Goal: Task Accomplishment & Management: Use online tool/utility

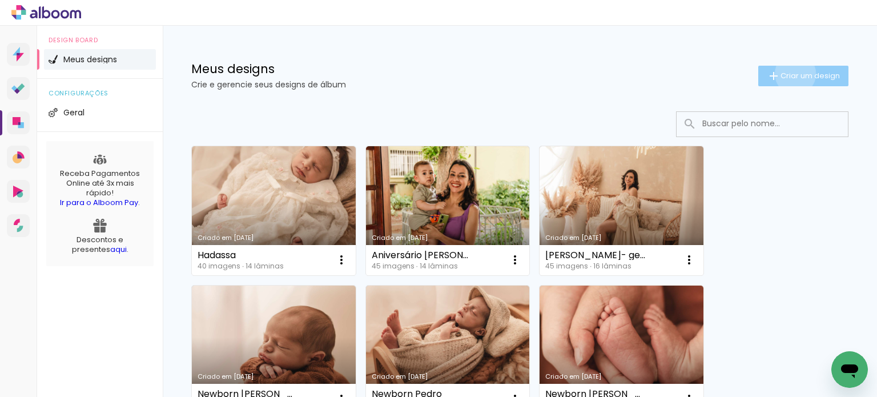
click at [784, 74] on span "Criar um design" at bounding box center [809, 75] width 59 height 7
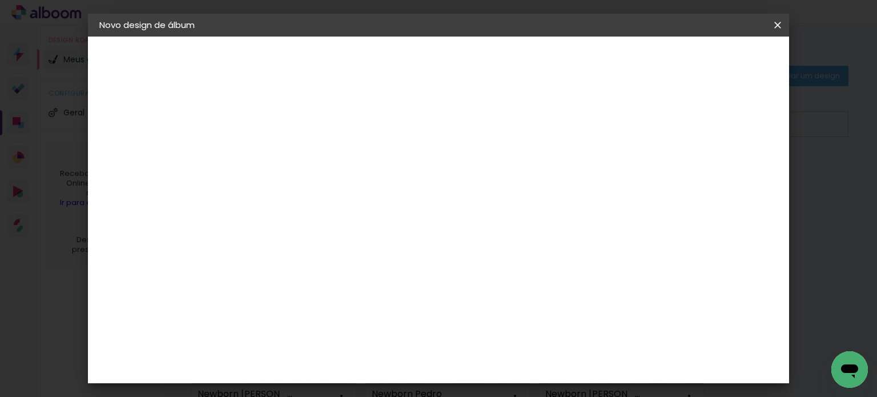
click at [286, 159] on input at bounding box center [286, 153] width 0 height 18
type input "Heitor"
type paper-input "Heitor"
click at [403, 58] on paper-button "Avançar" at bounding box center [375, 60] width 56 height 19
click at [500, 175] on paper-item "Tamanho Livre" at bounding box center [445, 173] width 110 height 25
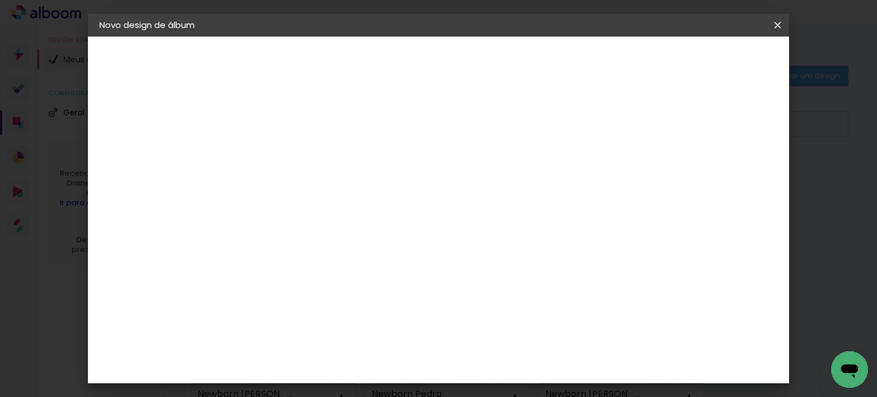
click at [0, 0] on slot "Avançar" at bounding box center [0, 0] width 0 height 0
click at [260, 315] on input "30" at bounding box center [250, 313] width 30 height 17
type input "20"
type paper-input "20"
type input "1"
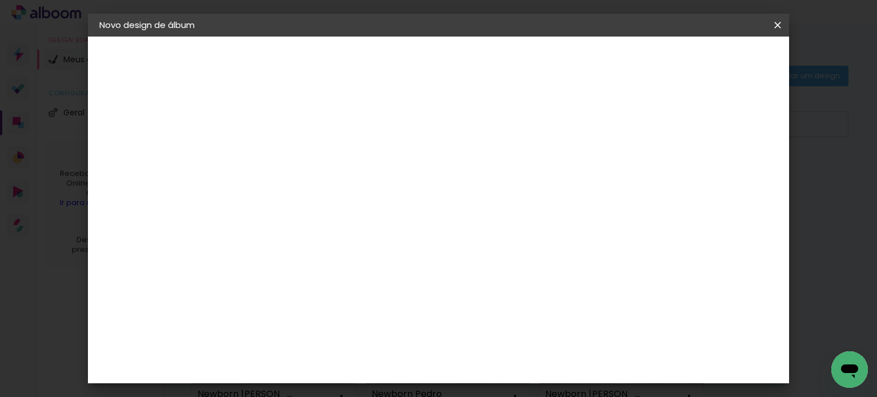
type paper-input "1"
click at [291, 134] on input "1" at bounding box center [278, 131] width 39 height 14
click at [510, 280] on input "60" at bounding box center [502, 280] width 30 height 17
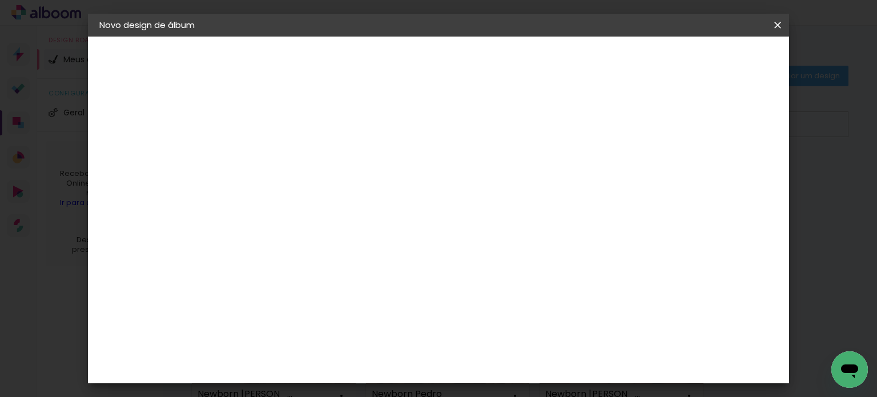
type input "40"
type paper-input "40"
click at [706, 62] on span "Iniciar design" at bounding box center [680, 61] width 52 height 8
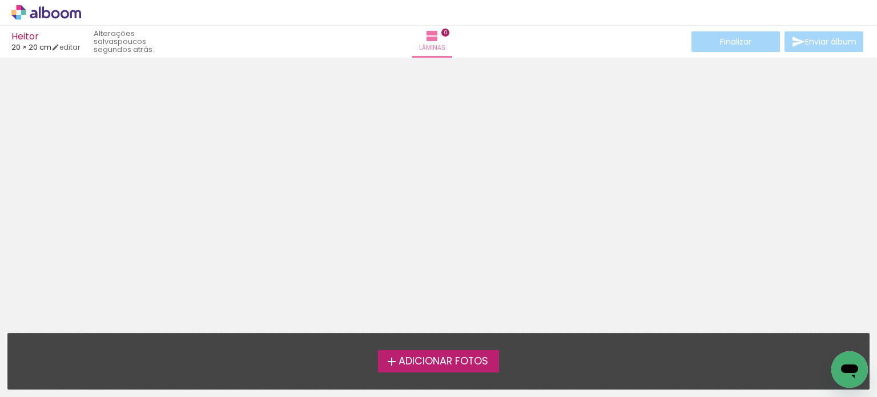
click at [462, 357] on span "Adicionar Fotos" at bounding box center [444, 361] width 90 height 10
click at [0, 0] on input "file" at bounding box center [0, 0] width 0 height 0
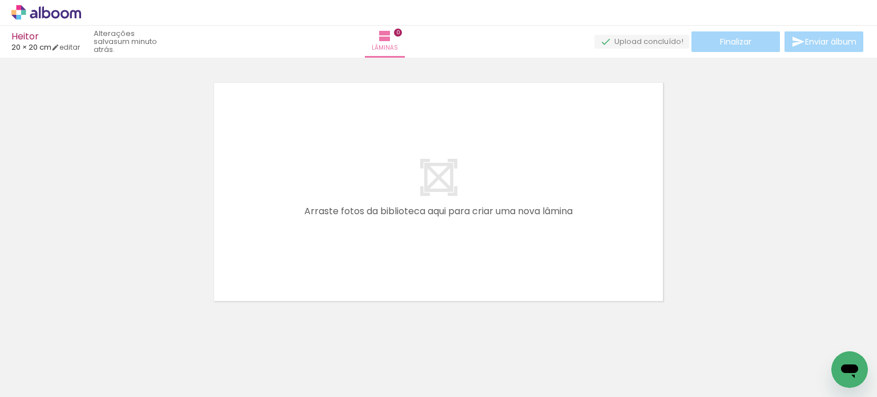
scroll to position [0, 389]
drag, startPoint x: 378, startPoint y: 367, endPoint x: 392, endPoint y: 206, distance: 161.0
click at [392, 206] on quentale-workspace at bounding box center [438, 198] width 877 height 397
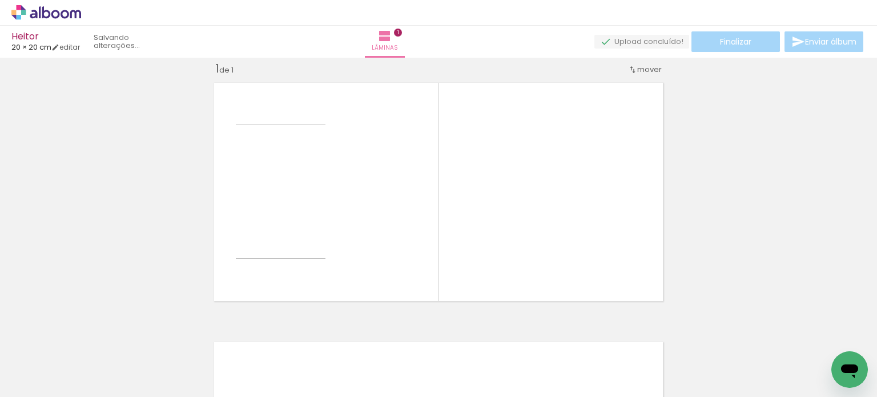
scroll to position [14, 0]
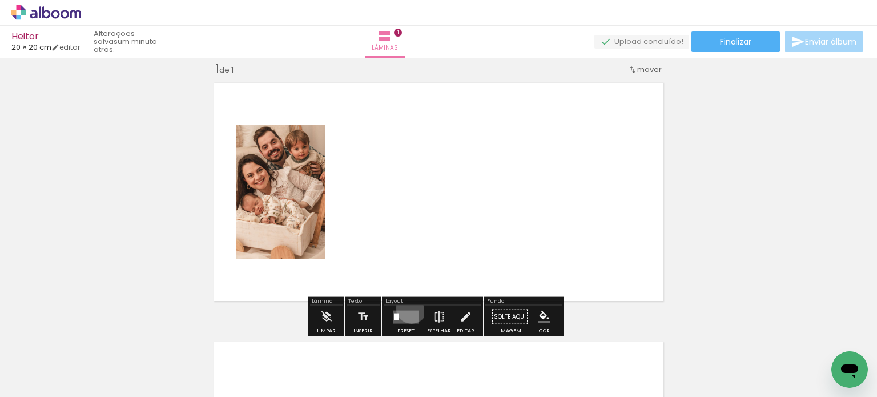
click at [409, 307] on div at bounding box center [406, 316] width 31 height 23
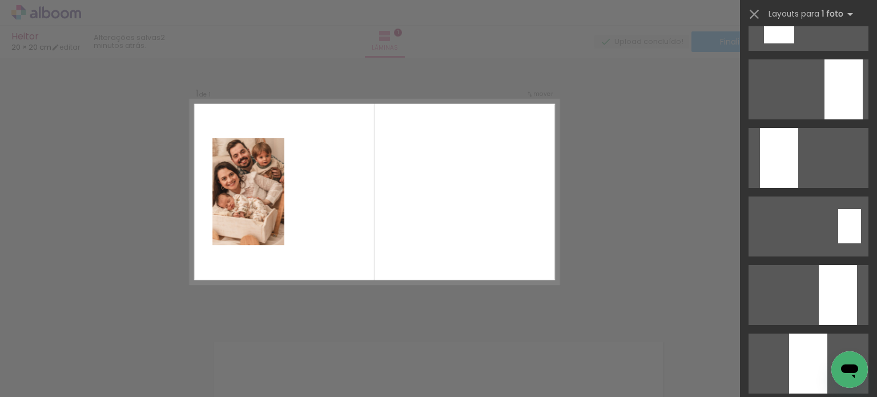
scroll to position [260, 0]
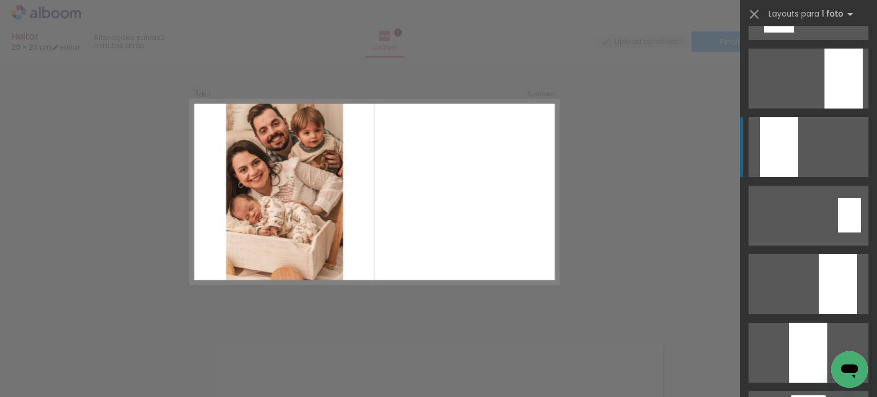
click at [784, 165] on div at bounding box center [779, 147] width 38 height 60
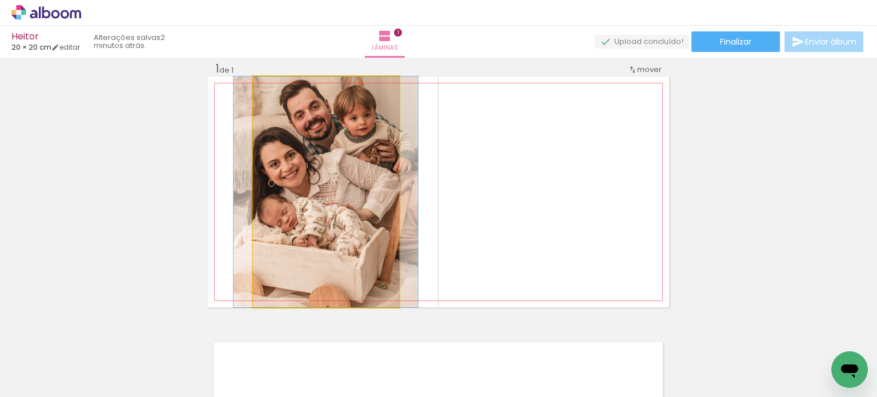
click at [329, 195] on quentale-photo at bounding box center [326, 192] width 146 height 231
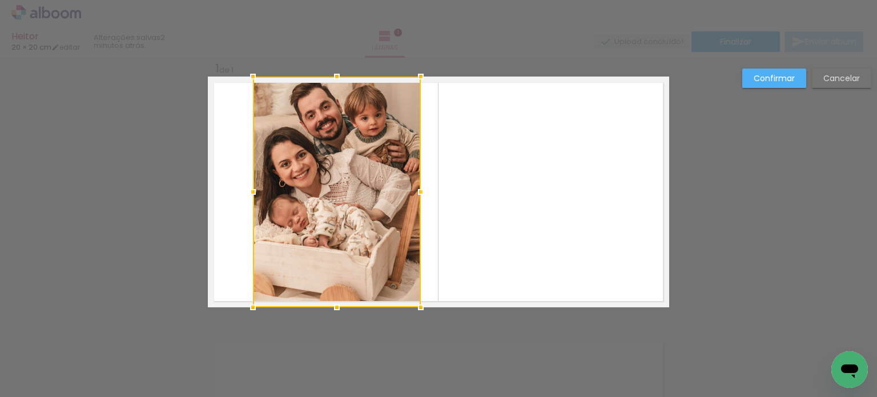
drag, startPoint x: 400, startPoint y: 192, endPoint x: 421, endPoint y: 192, distance: 21.7
click at [421, 192] on div at bounding box center [420, 191] width 23 height 23
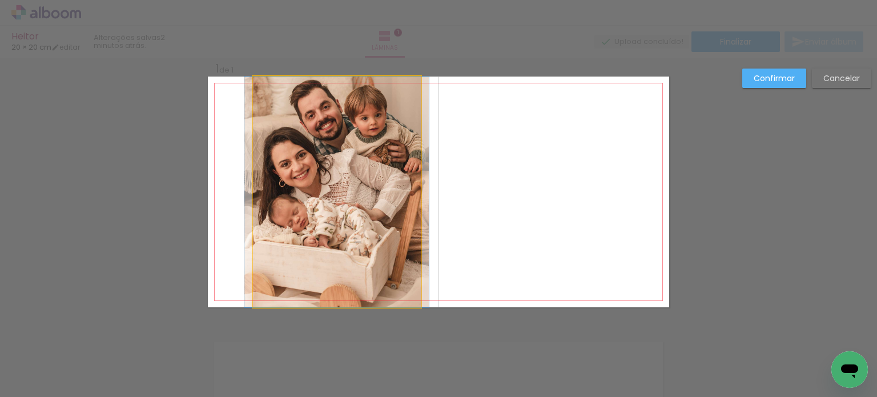
click at [309, 186] on quentale-photo at bounding box center [337, 192] width 168 height 231
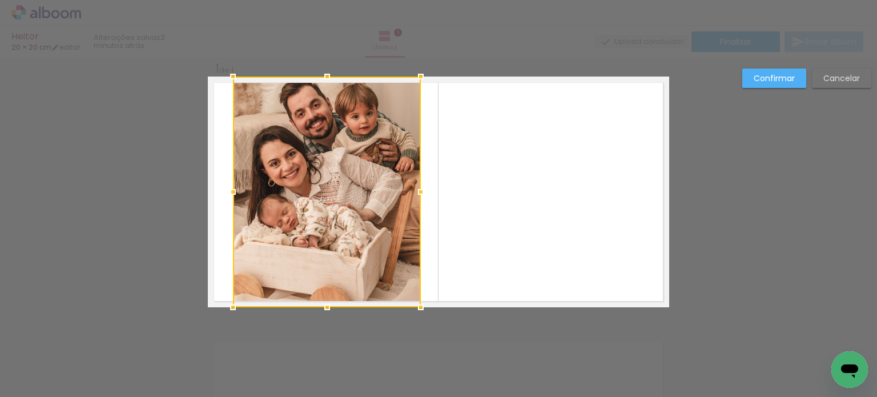
drag, startPoint x: 247, startPoint y: 194, endPoint x: 227, endPoint y: 196, distance: 20.2
click at [227, 196] on div at bounding box center [233, 191] width 23 height 23
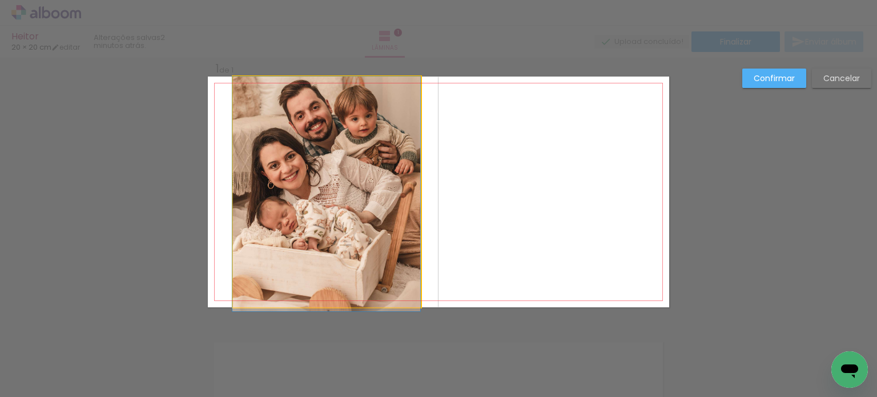
drag, startPoint x: 296, startPoint y: 198, endPoint x: 295, endPoint y: 211, distance: 13.8
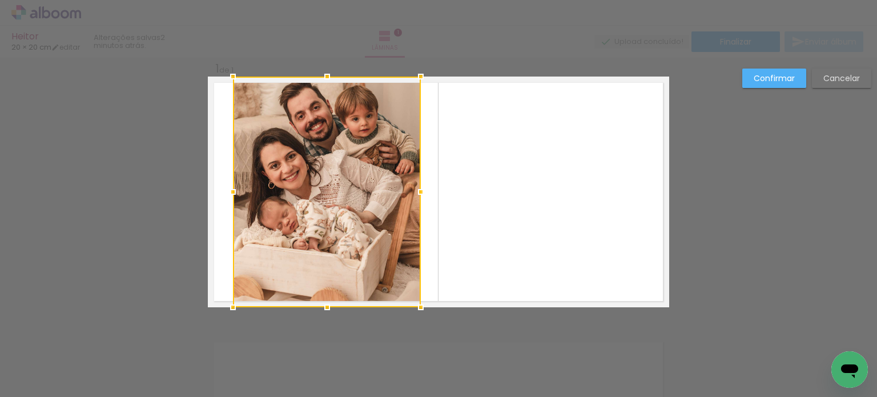
click at [244, 204] on div at bounding box center [327, 192] width 188 height 231
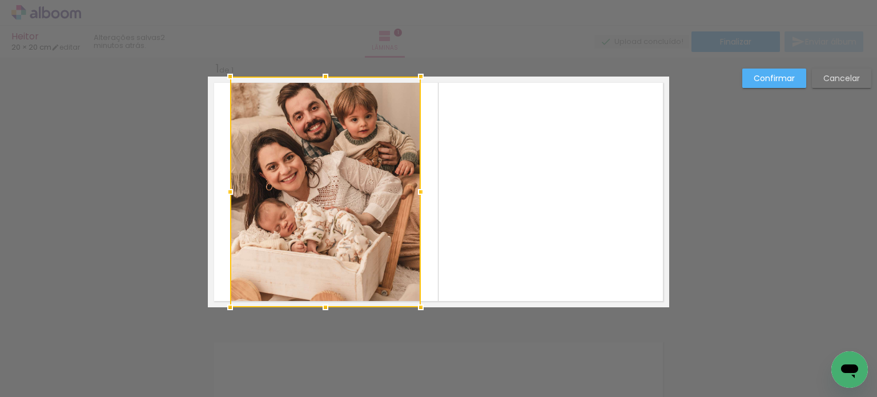
click at [226, 194] on div at bounding box center [230, 191] width 23 height 23
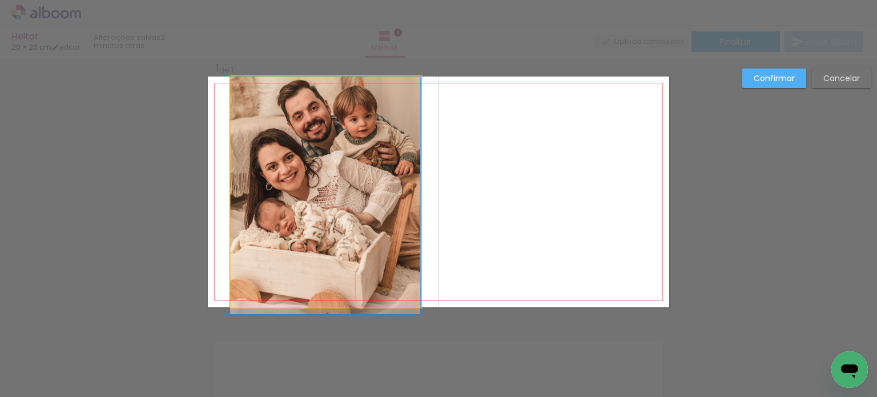
drag, startPoint x: 307, startPoint y: 199, endPoint x: 283, endPoint y: 212, distance: 27.3
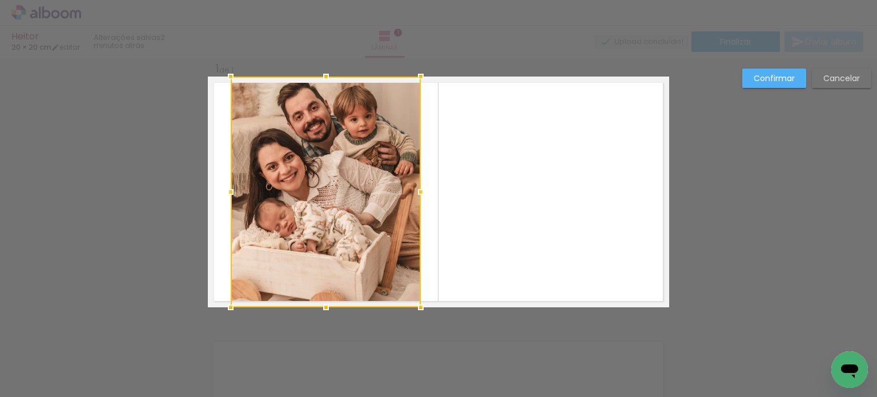
click at [484, 212] on quentale-layouter at bounding box center [438, 192] width 461 height 231
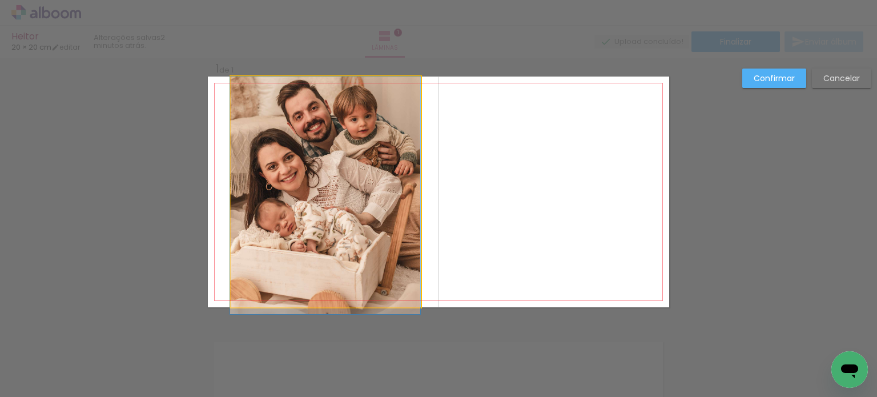
click at [379, 157] on quentale-photo at bounding box center [326, 192] width 190 height 231
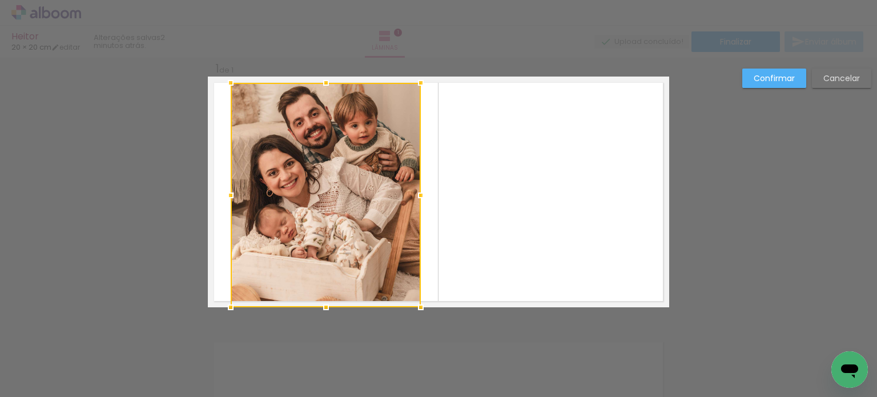
click at [322, 73] on div at bounding box center [326, 82] width 23 height 23
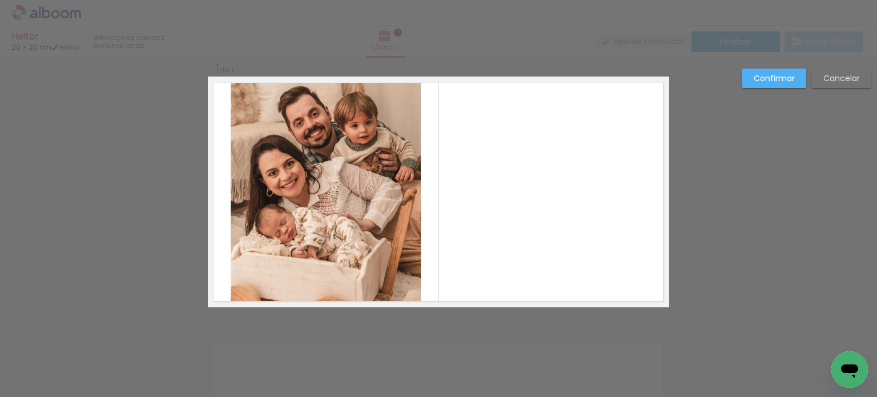
click at [507, 150] on quentale-layouter at bounding box center [438, 192] width 461 height 231
click at [0, 0] on slot "Confirmar" at bounding box center [0, 0] width 0 height 0
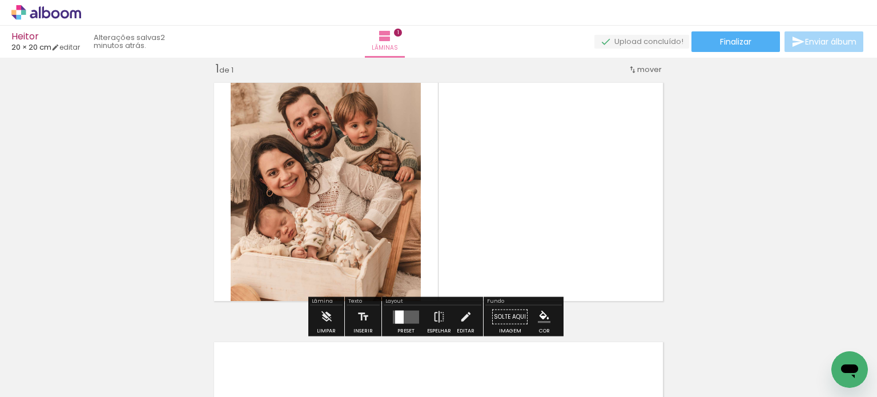
click at [787, 245] on div "Inserir lâmina 1 de 1" at bounding box center [438, 306] width 877 height 519
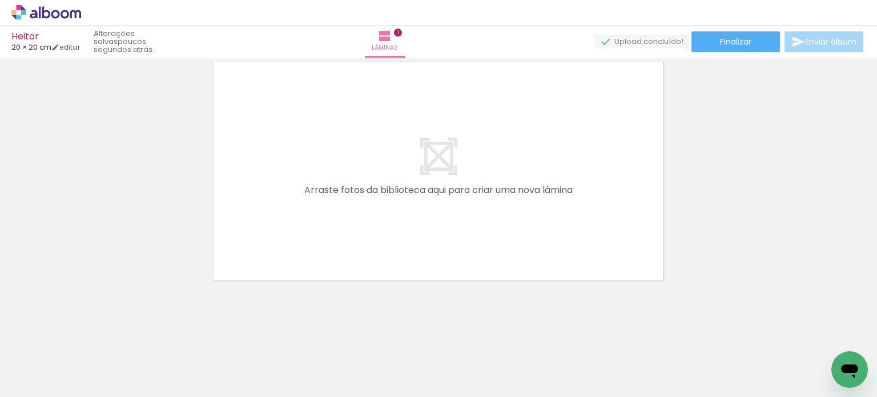
scroll to position [0, 0]
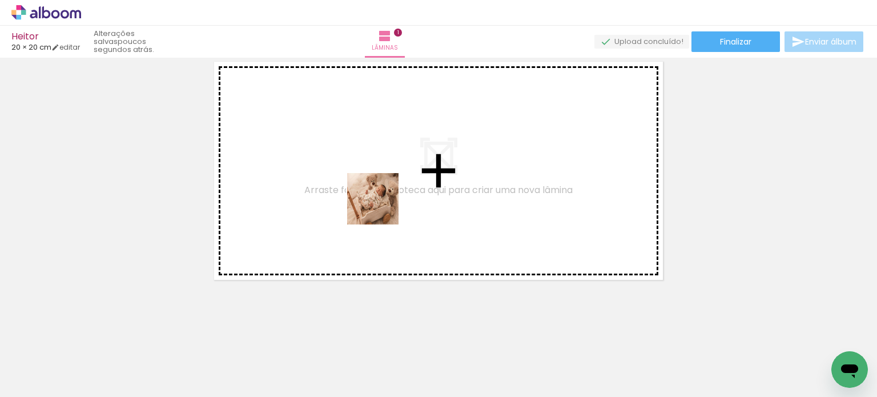
drag, startPoint x: 117, startPoint y: 365, endPoint x: 381, endPoint y: 208, distance: 307.5
click at [381, 208] on quentale-workspace at bounding box center [438, 198] width 877 height 397
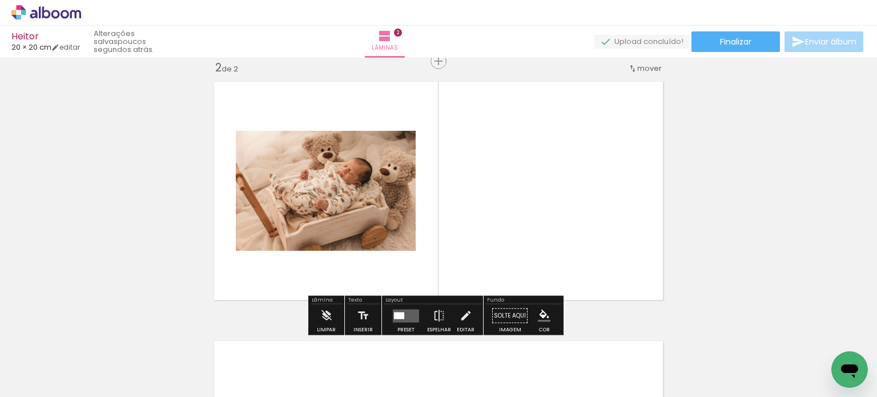
scroll to position [273, 0]
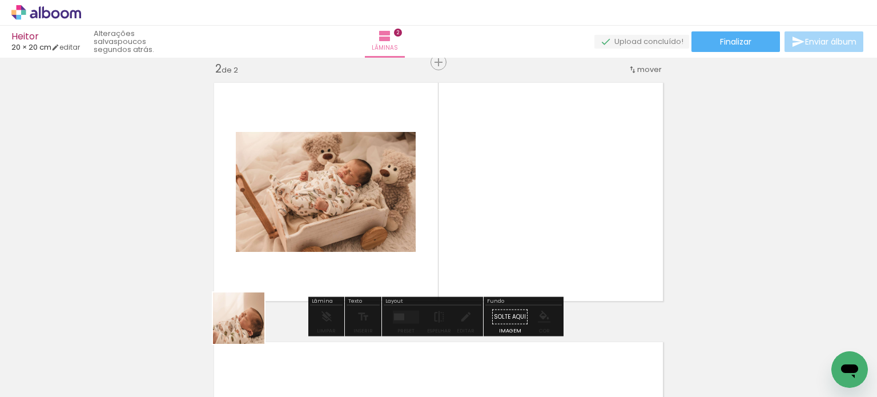
drag, startPoint x: 187, startPoint y: 375, endPoint x: 532, endPoint y: 180, distance: 395.5
click at [532, 180] on quentale-workspace at bounding box center [438, 198] width 877 height 397
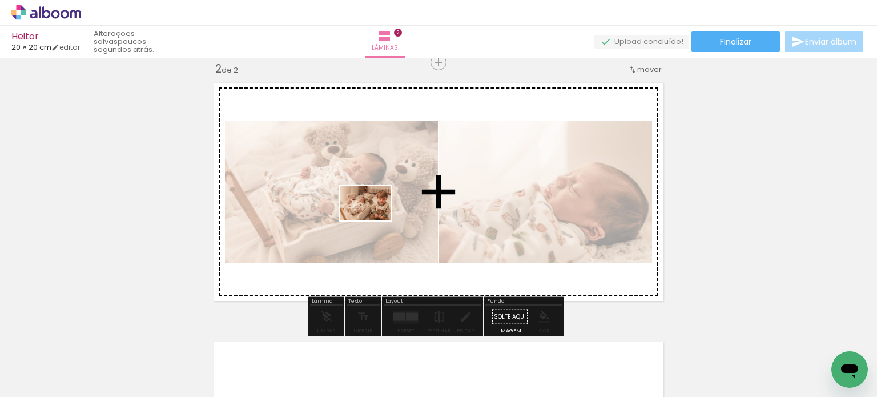
drag, startPoint x: 259, startPoint y: 360, endPoint x: 374, endPoint y: 221, distance: 180.5
click at [374, 221] on quentale-workspace at bounding box center [438, 198] width 877 height 397
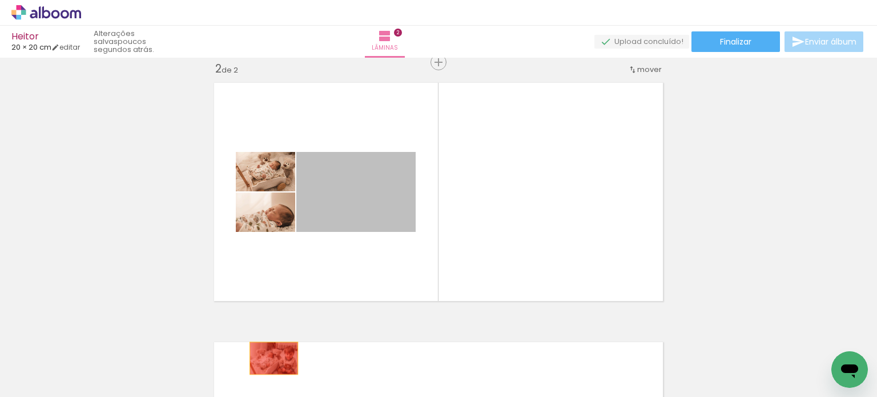
drag, startPoint x: 361, startPoint y: 209, endPoint x: 263, endPoint y: 363, distance: 182.6
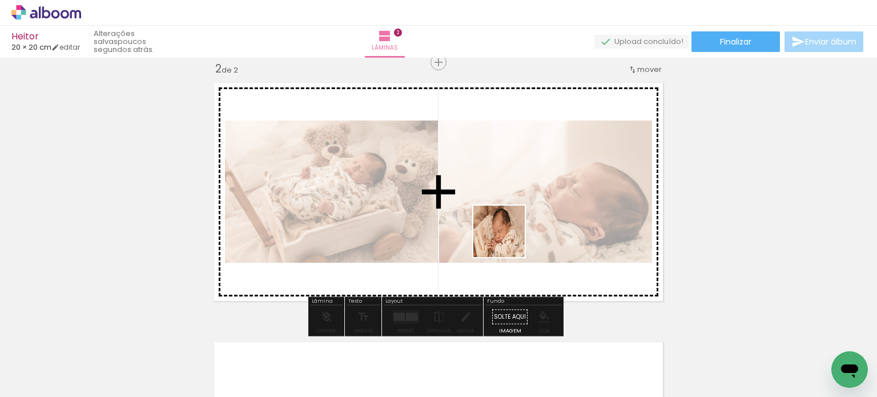
drag, startPoint x: 510, startPoint y: 376, endPoint x: 508, endPoint y: 239, distance: 137.1
click at [508, 239] on quentale-workspace at bounding box center [438, 198] width 877 height 397
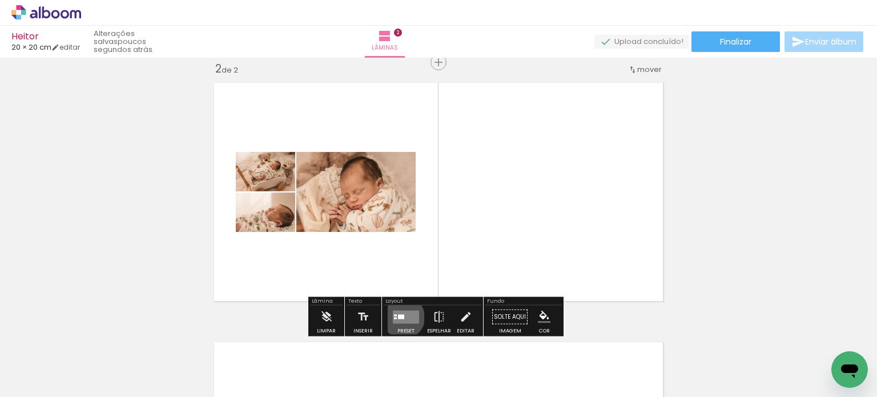
click at [401, 317] on div at bounding box center [401, 316] width 6 height 5
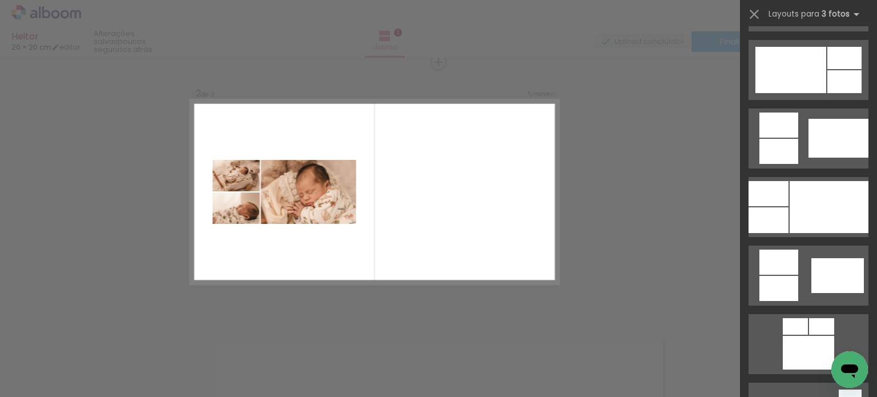
scroll to position [592, 0]
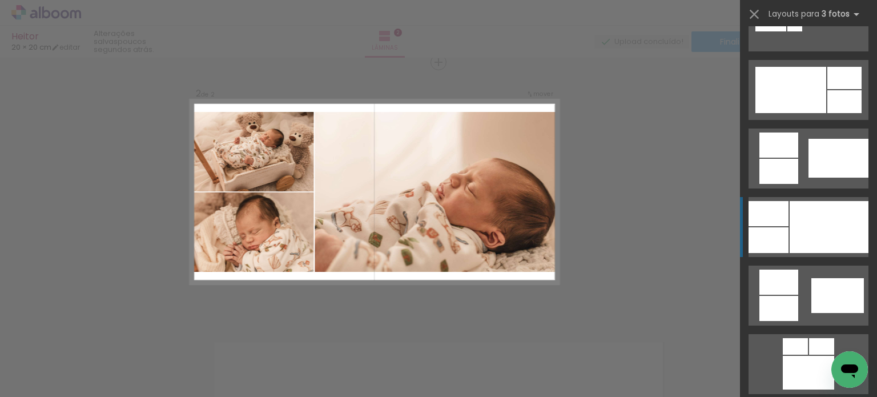
click at [810, 230] on div at bounding box center [829, 227] width 79 height 52
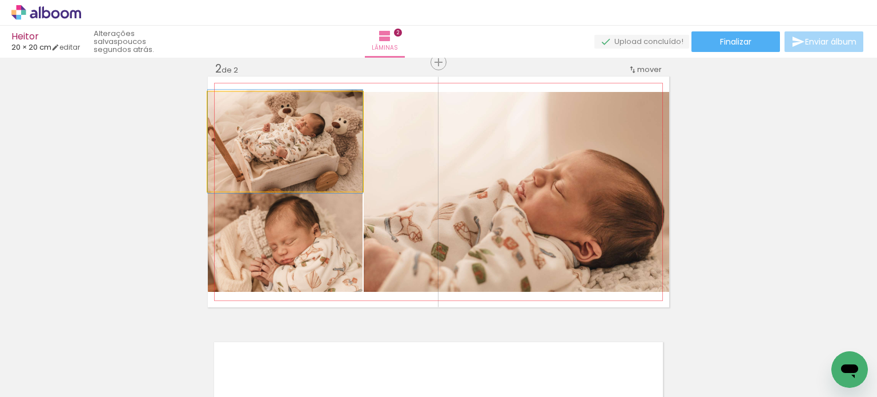
drag, startPoint x: 319, startPoint y: 158, endPoint x: 552, endPoint y: 220, distance: 241.7
click at [0, 0] on slot at bounding box center [0, 0] width 0 height 0
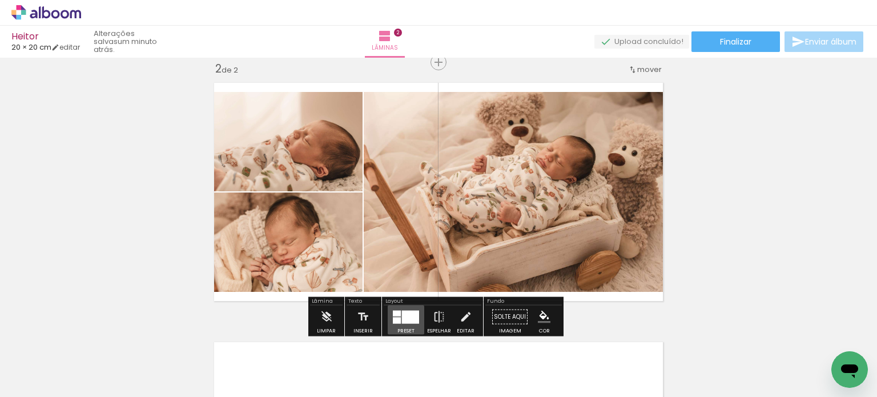
click at [409, 317] on div at bounding box center [410, 316] width 17 height 13
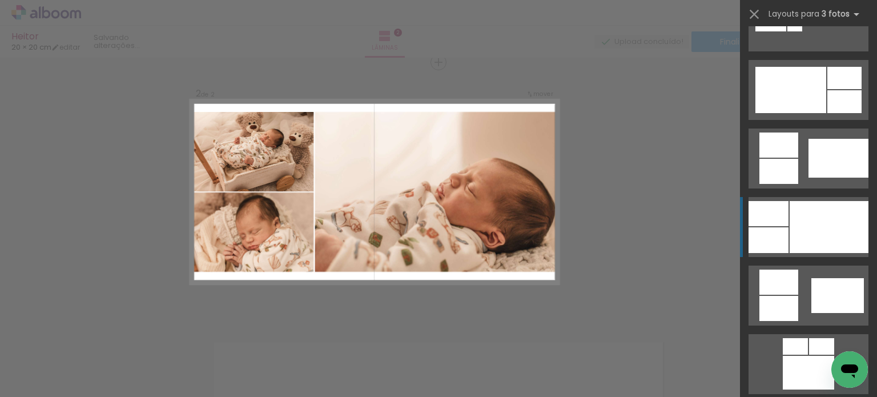
scroll to position [754, 0]
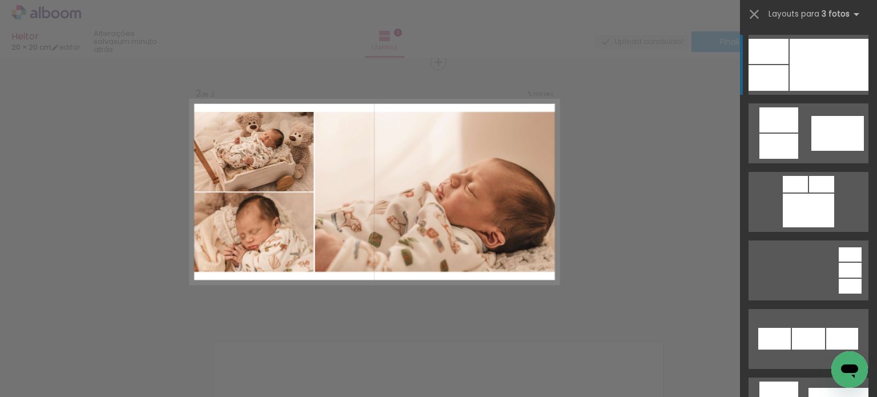
click at [633, 230] on div "Confirmar Cancelar" at bounding box center [438, 186] width 877 height 805
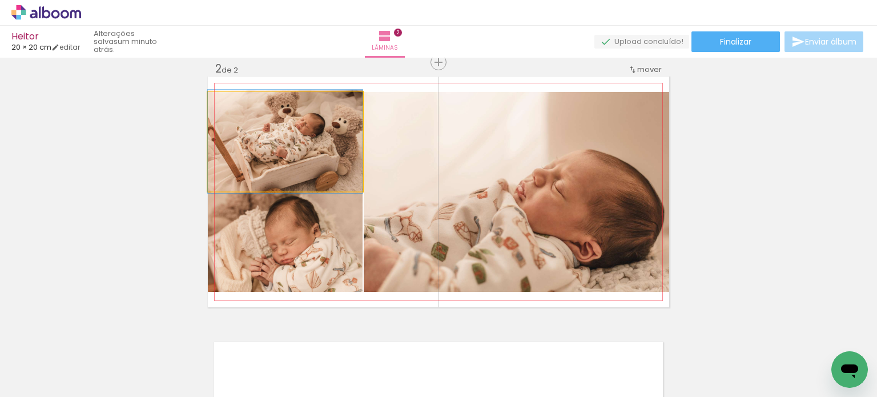
drag, startPoint x: 290, startPoint y: 148, endPoint x: 483, endPoint y: 205, distance: 201.1
click at [0, 0] on slot at bounding box center [0, 0] width 0 height 0
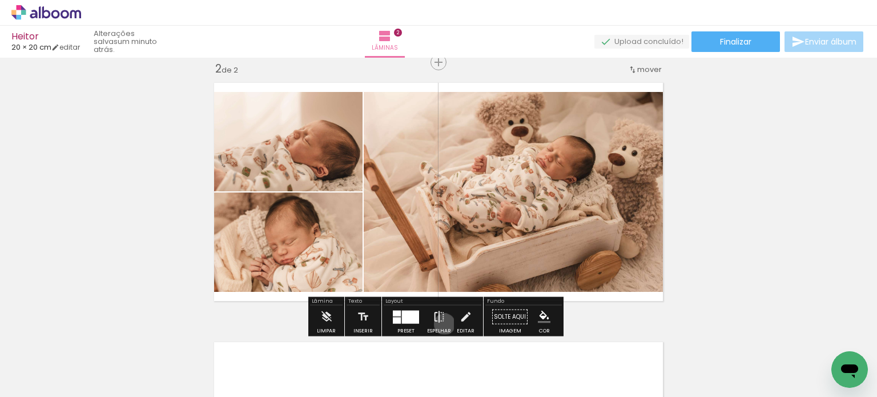
click at [442, 324] on iron-icon at bounding box center [439, 316] width 13 height 23
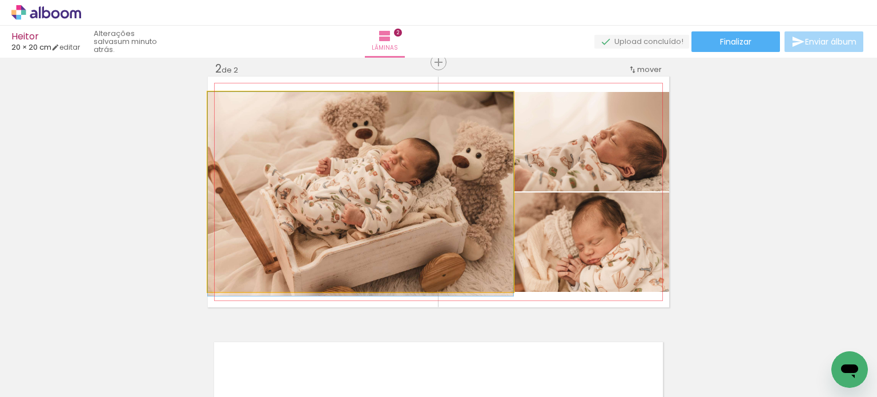
drag, startPoint x: 440, startPoint y: 205, endPoint x: 424, endPoint y: 208, distance: 16.2
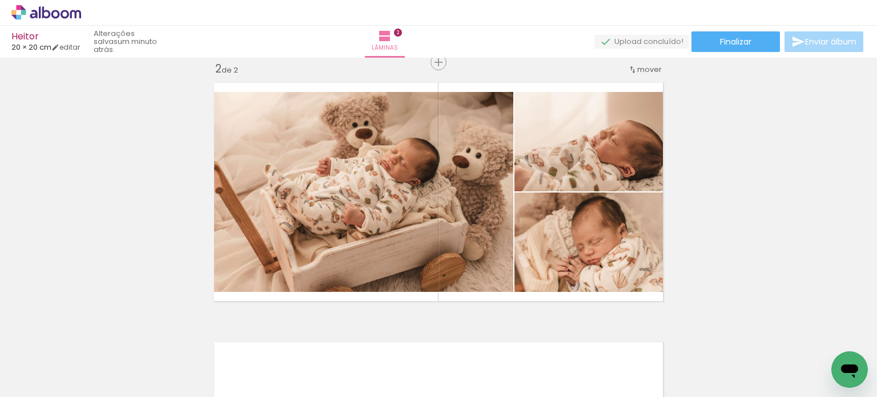
drag, startPoint x: 866, startPoint y: 221, endPoint x: 870, endPoint y: 203, distance: 18.1
click at [870, 203] on div "Inserir lâmina 1 de 2 Inserir lâmina 2 de 2 Confirmar Cancelar" at bounding box center [438, 227] width 877 height 339
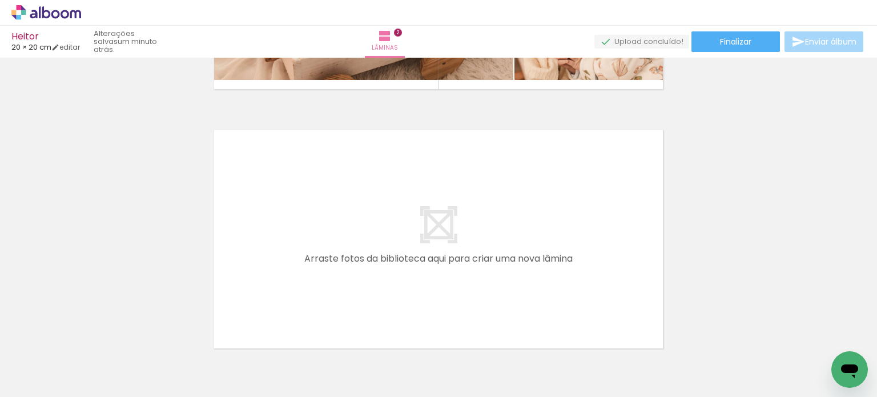
scroll to position [505, 0]
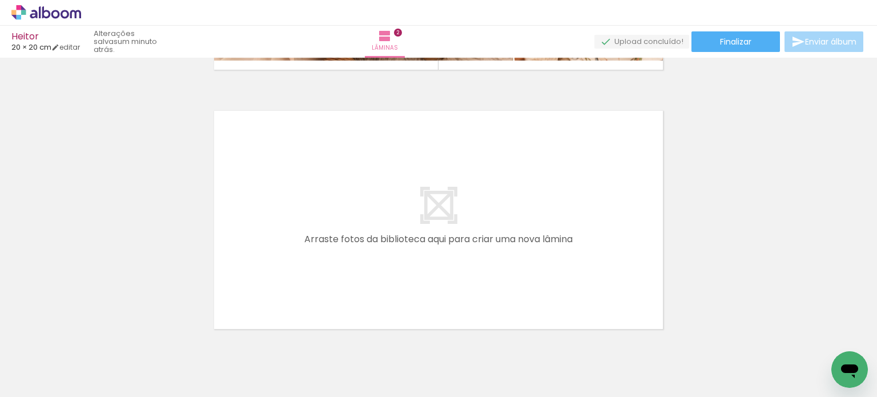
drag, startPoint x: 257, startPoint y: 369, endPoint x: 345, endPoint y: 300, distance: 111.4
click at [345, 300] on quentale-workspace at bounding box center [438, 198] width 877 height 397
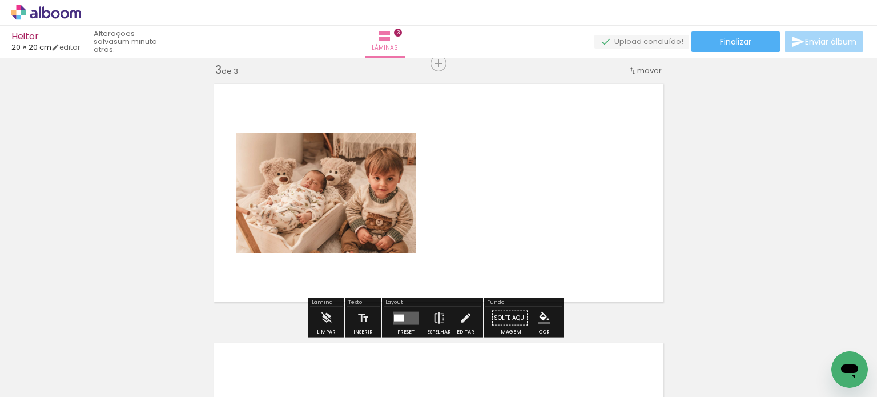
scroll to position [533, 0]
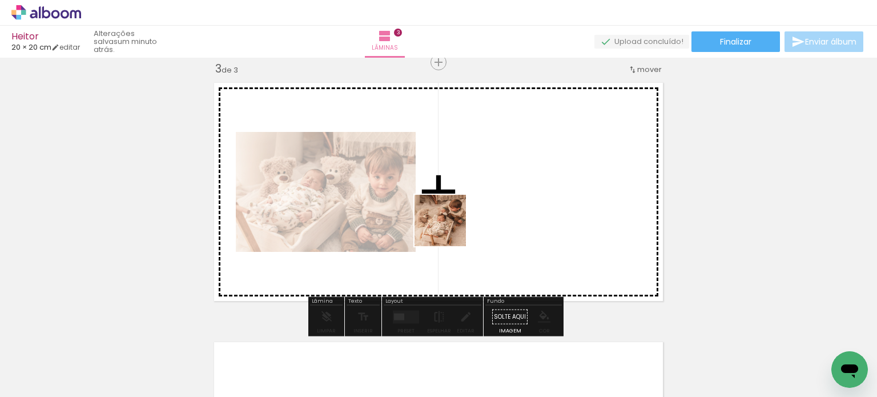
drag, startPoint x: 319, startPoint y: 358, endPoint x: 449, endPoint y: 229, distance: 182.9
click at [449, 229] on quentale-workspace at bounding box center [438, 198] width 877 height 397
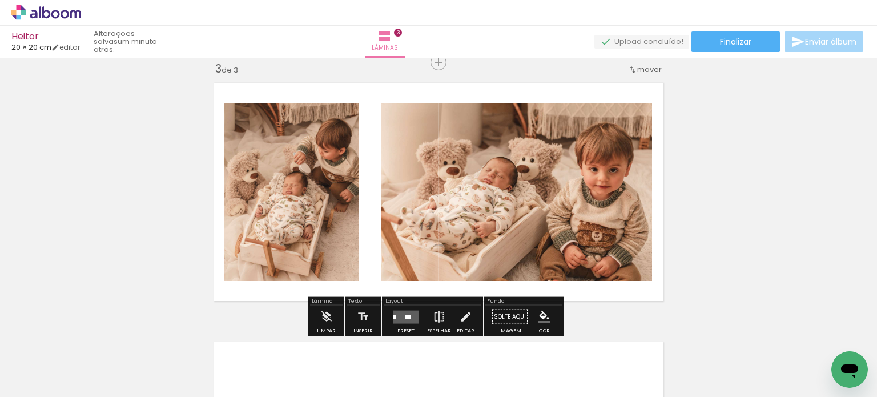
drag, startPoint x: 380, startPoint y: 369, endPoint x: 448, endPoint y: 170, distance: 210.9
click at [448, 170] on quentale-workspace at bounding box center [438, 198] width 877 height 397
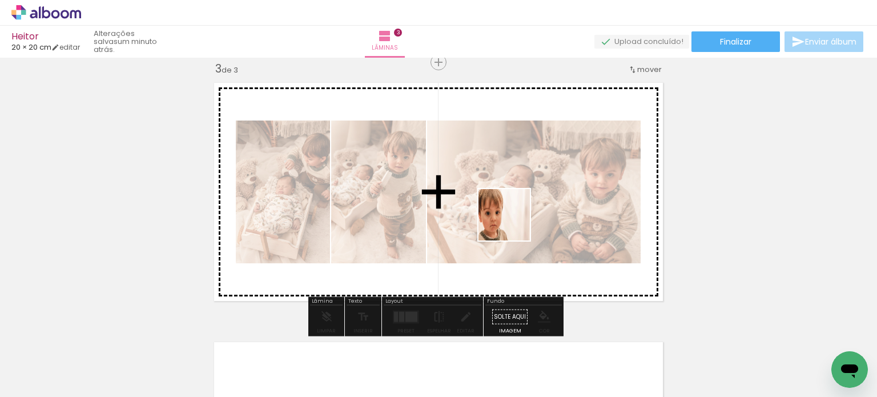
drag, startPoint x: 452, startPoint y: 347, endPoint x: 513, endPoint y: 223, distance: 137.9
click at [513, 223] on quentale-workspace at bounding box center [438, 198] width 877 height 397
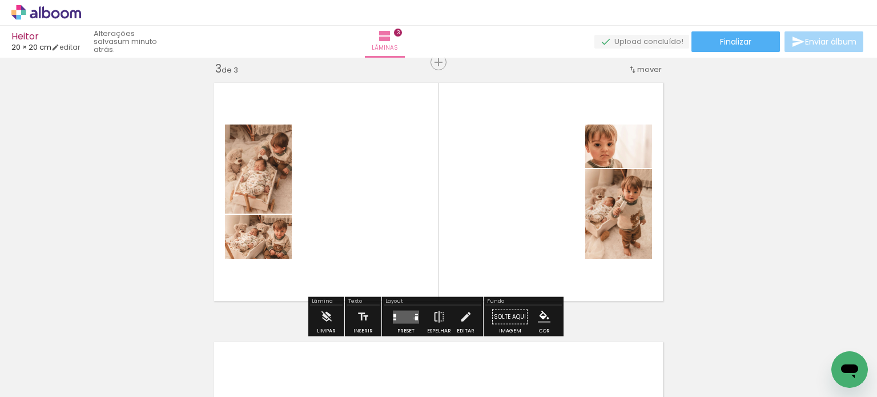
click at [415, 317] on div at bounding box center [416, 318] width 3 height 4
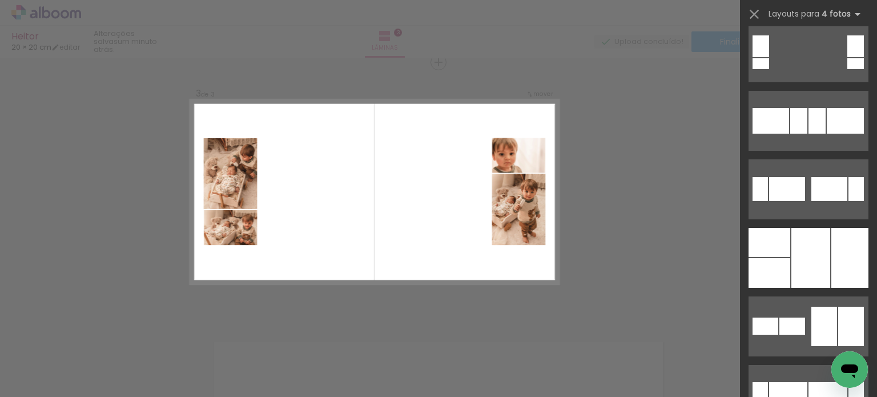
scroll to position [389, 0]
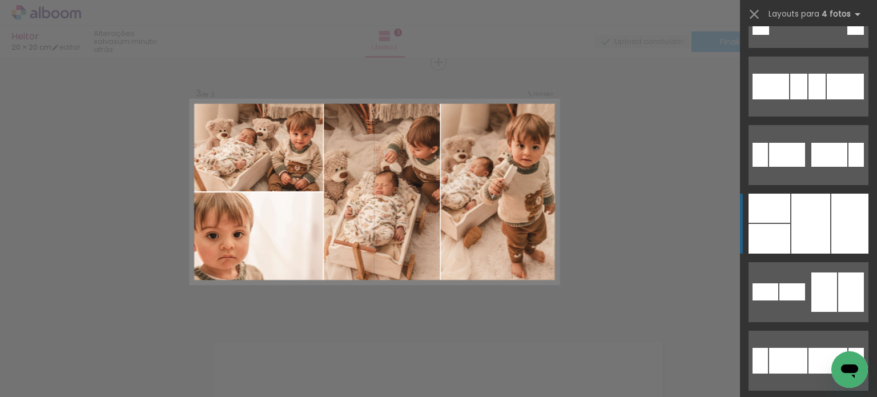
click at [841, 212] on div at bounding box center [849, 224] width 37 height 60
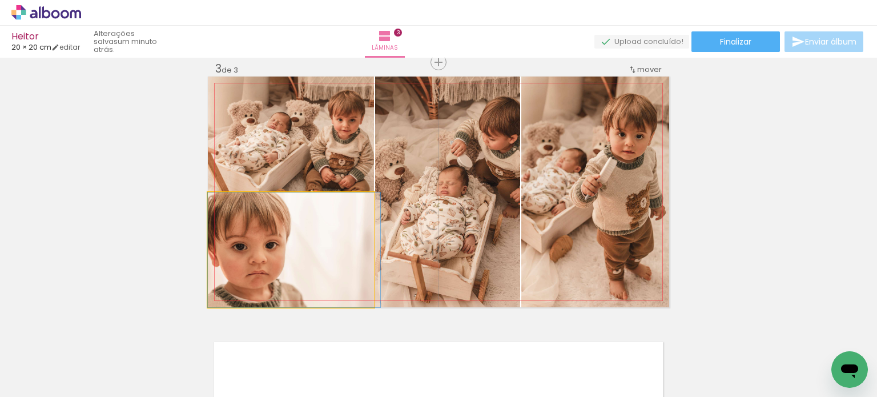
drag, startPoint x: 296, startPoint y: 257, endPoint x: 333, endPoint y: 254, distance: 36.8
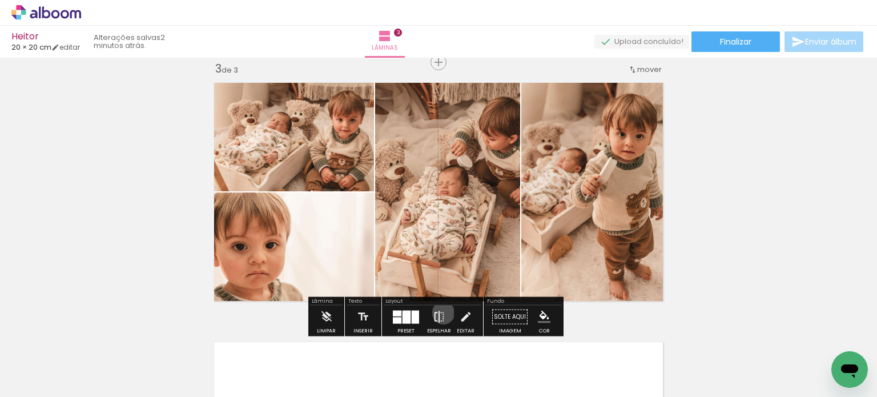
click at [441, 312] on iron-icon at bounding box center [439, 316] width 13 height 23
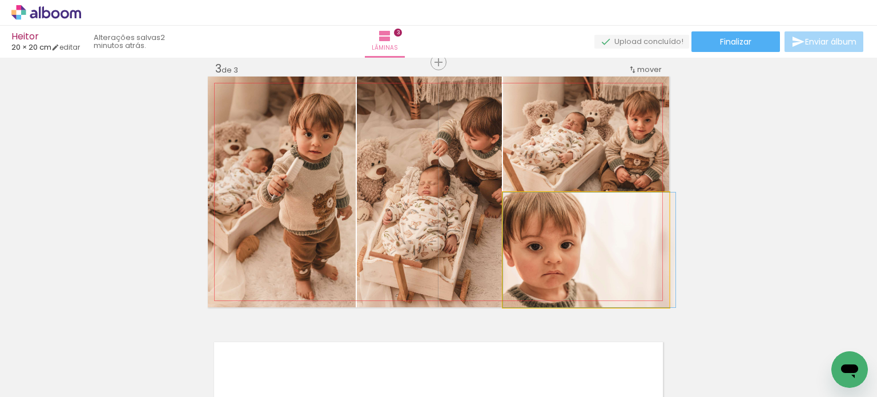
drag, startPoint x: 545, startPoint y: 227, endPoint x: 578, endPoint y: 226, distance: 32.6
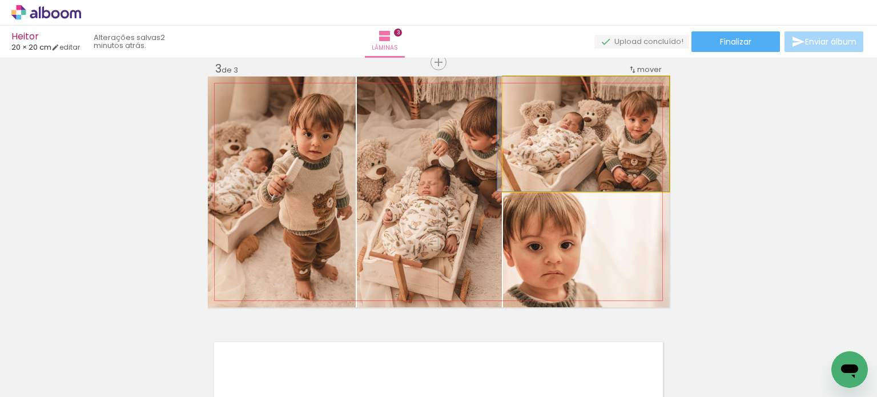
drag, startPoint x: 589, startPoint y: 147, endPoint x: 572, endPoint y: 144, distance: 16.9
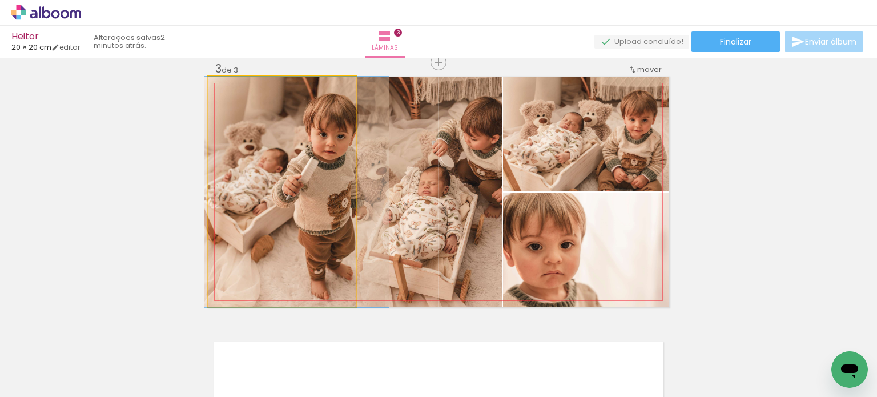
drag, startPoint x: 238, startPoint y: 215, endPoint x: 253, endPoint y: 214, distance: 14.9
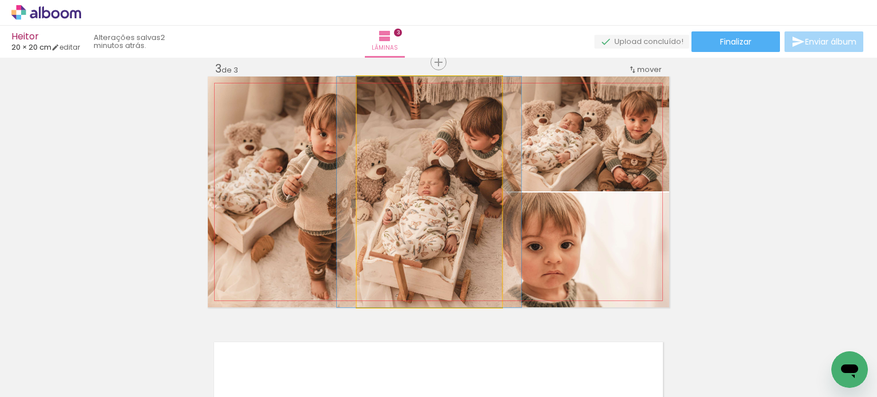
drag, startPoint x: 395, startPoint y: 219, endPoint x: 250, endPoint y: 217, distance: 145.0
click at [0, 0] on slot at bounding box center [0, 0] width 0 height 0
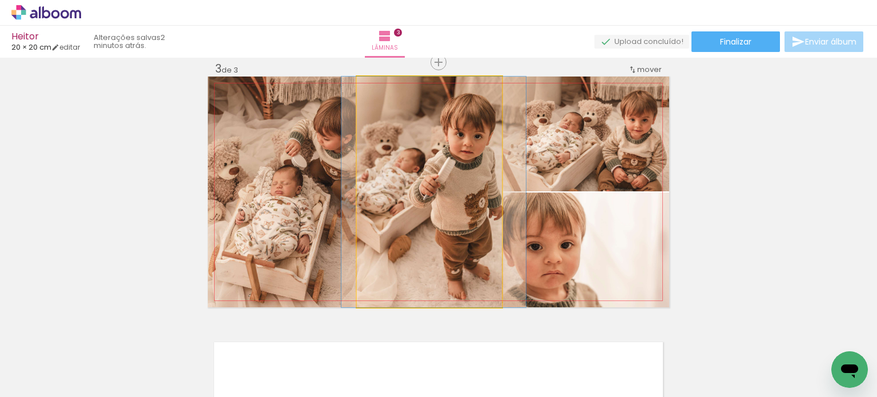
drag, startPoint x: 423, startPoint y: 202, endPoint x: 429, endPoint y: 201, distance: 6.3
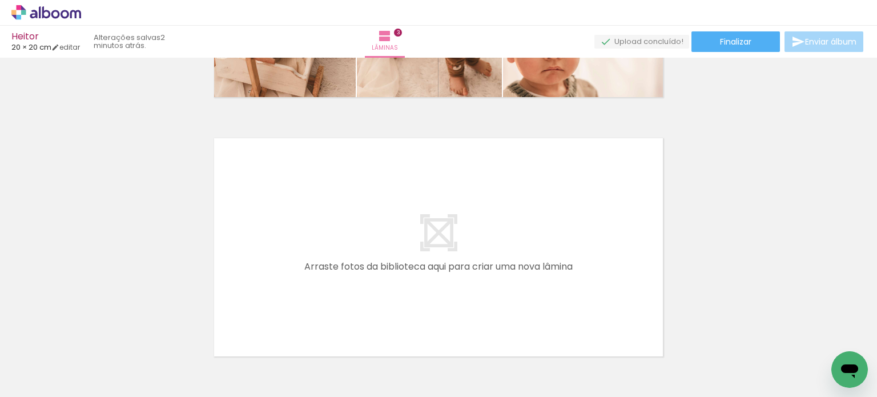
scroll to position [735, 0]
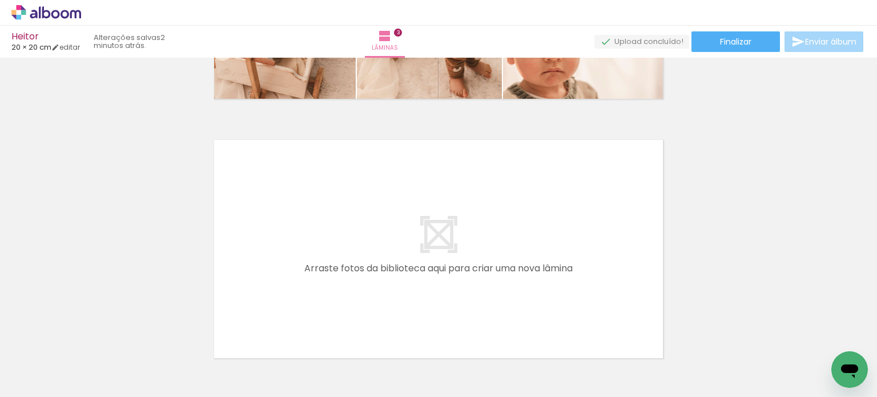
drag, startPoint x: 573, startPoint y: 370, endPoint x: 577, endPoint y: 302, distance: 68.1
click at [577, 302] on quentale-workspace at bounding box center [438, 198] width 877 height 397
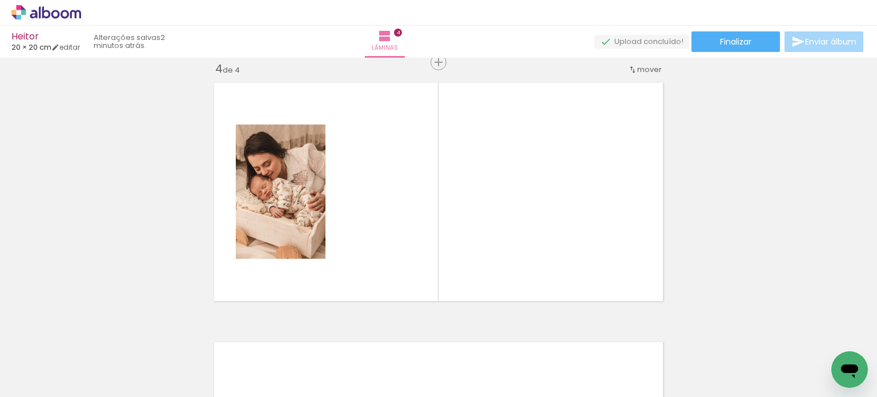
scroll to position [0, 196]
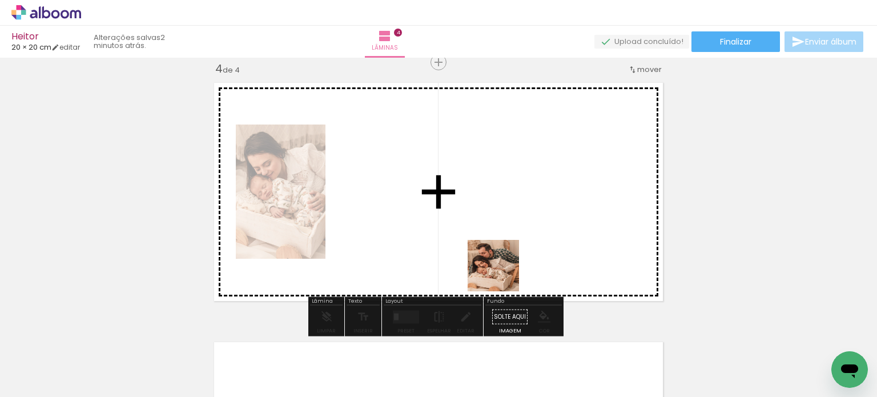
drag, startPoint x: 498, startPoint y: 365, endPoint x: 502, endPoint y: 273, distance: 91.4
click at [502, 273] on quentale-workspace at bounding box center [438, 198] width 877 height 397
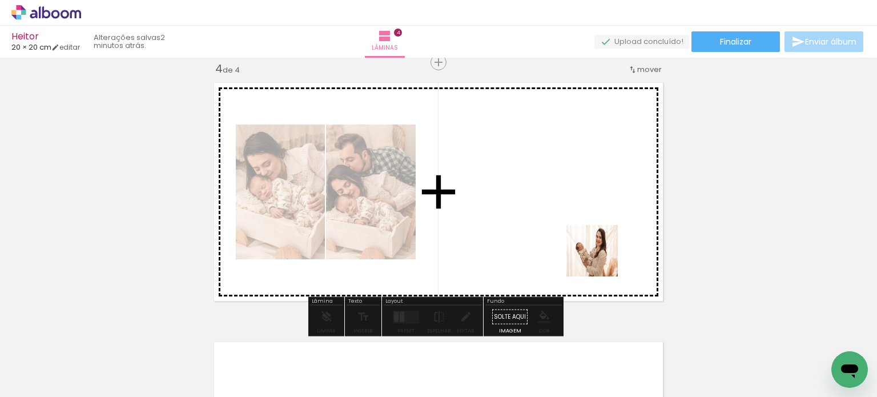
drag, startPoint x: 639, startPoint y: 372, endPoint x: 599, endPoint y: 250, distance: 128.4
click at [599, 250] on quentale-workspace at bounding box center [438, 198] width 877 height 397
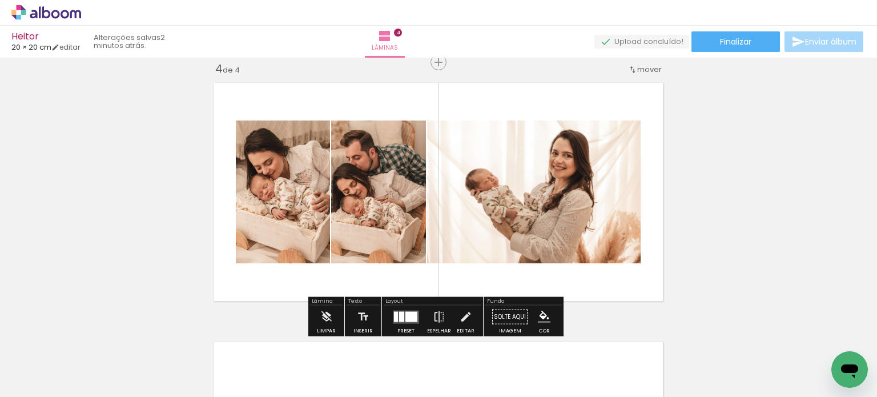
click at [407, 316] on div at bounding box center [411, 316] width 12 height 10
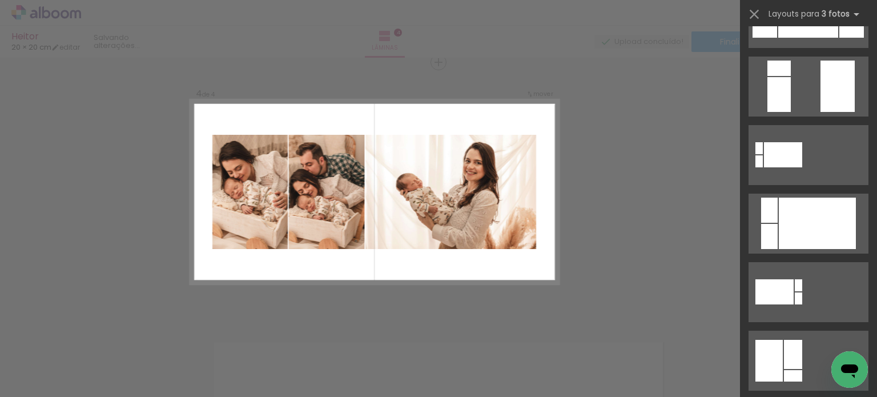
scroll to position [0, 0]
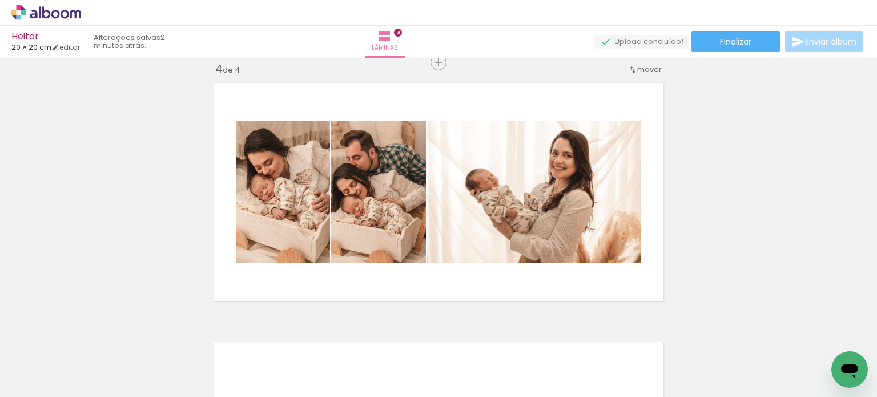
scroll to position [0, 478]
click at [530, 359] on div at bounding box center [531, 358] width 45 height 57
drag, startPoint x: 475, startPoint y: 363, endPoint x: 466, endPoint y: 227, distance: 135.6
click at [466, 227] on quentale-workspace at bounding box center [438, 198] width 877 height 397
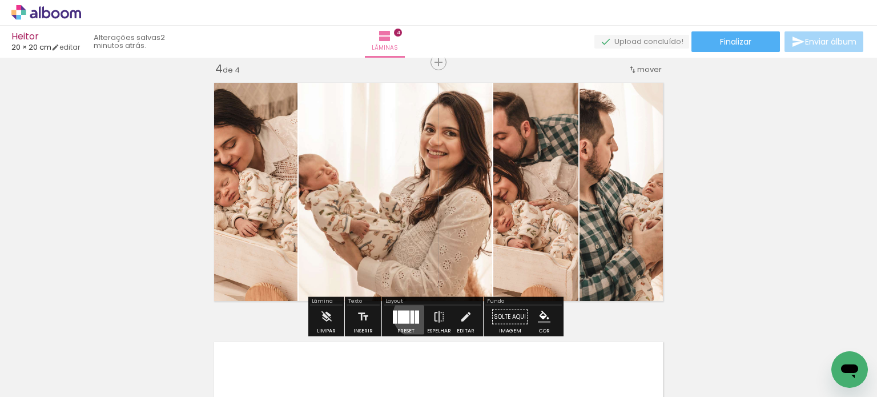
click at [415, 315] on div at bounding box center [417, 316] width 4 height 13
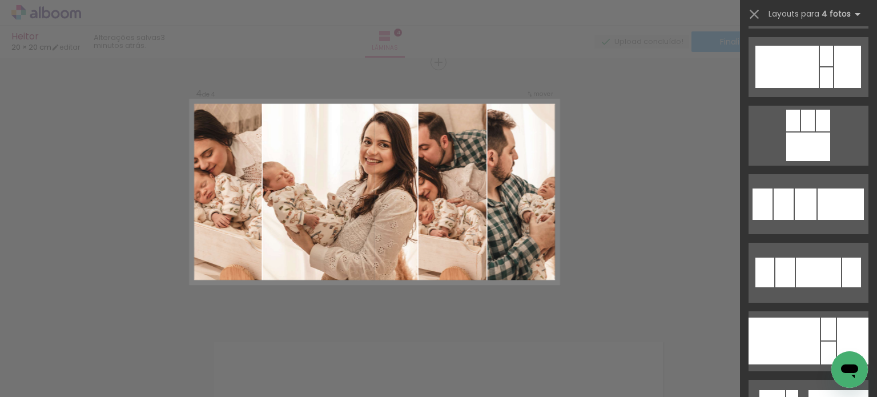
scroll to position [1608, 0]
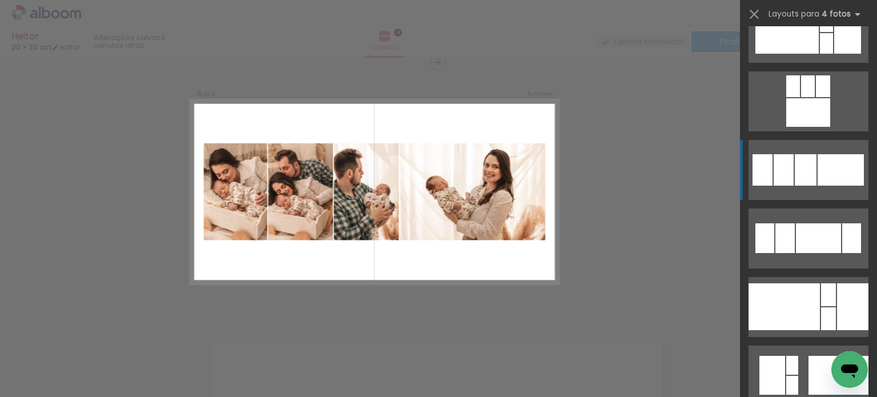
click at [838, 160] on div at bounding box center [841, 169] width 46 height 31
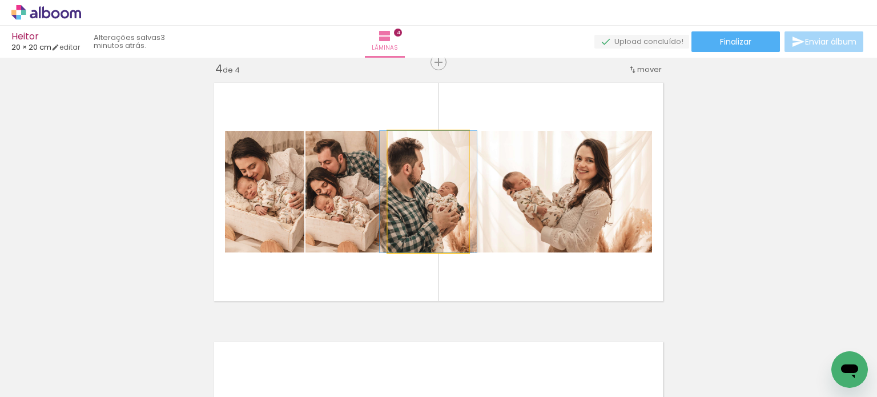
drag, startPoint x: 442, startPoint y: 211, endPoint x: 372, endPoint y: 208, distance: 69.7
click at [0, 0] on slot at bounding box center [0, 0] width 0 height 0
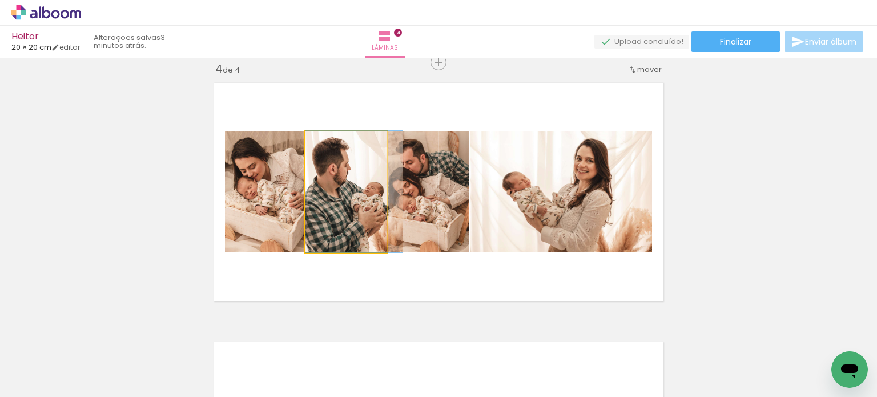
drag, startPoint x: 334, startPoint y: 204, endPoint x: 341, endPoint y: 204, distance: 6.9
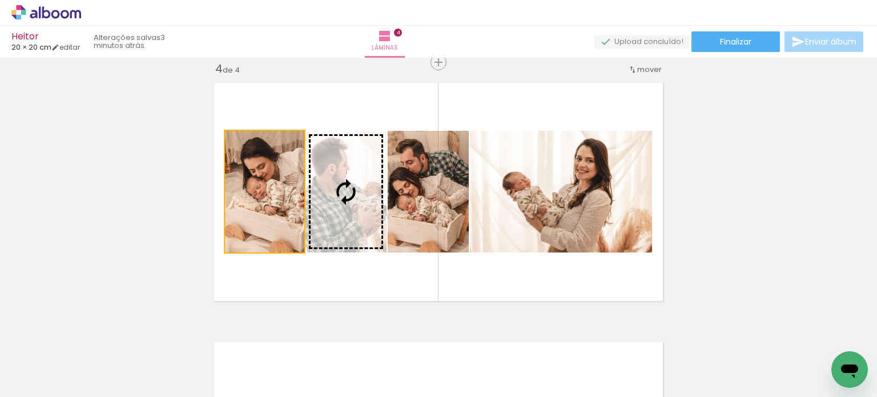
drag, startPoint x: 268, startPoint y: 220, endPoint x: 430, endPoint y: 207, distance: 163.3
click at [0, 0] on slot at bounding box center [0, 0] width 0 height 0
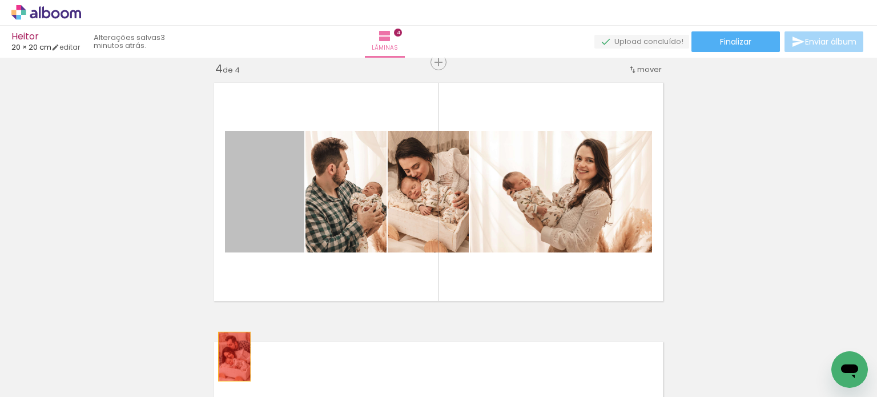
drag, startPoint x: 265, startPoint y: 212, endPoint x: 230, endPoint y: 356, distance: 148.7
click at [230, 356] on quentale-workspace at bounding box center [438, 198] width 877 height 397
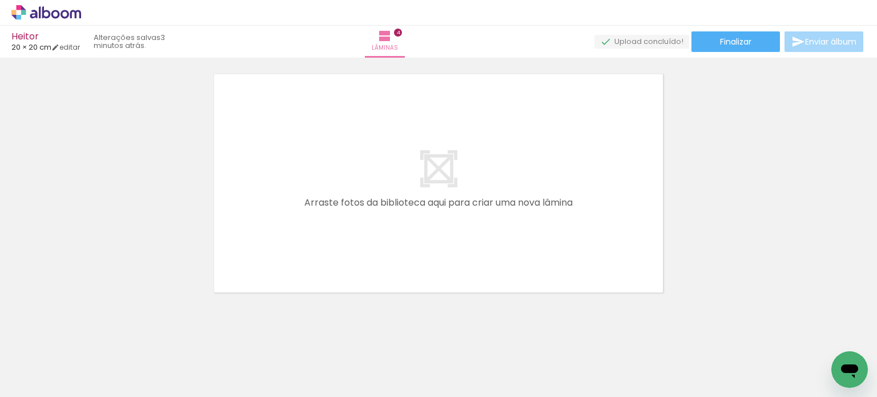
scroll to position [1072, 0]
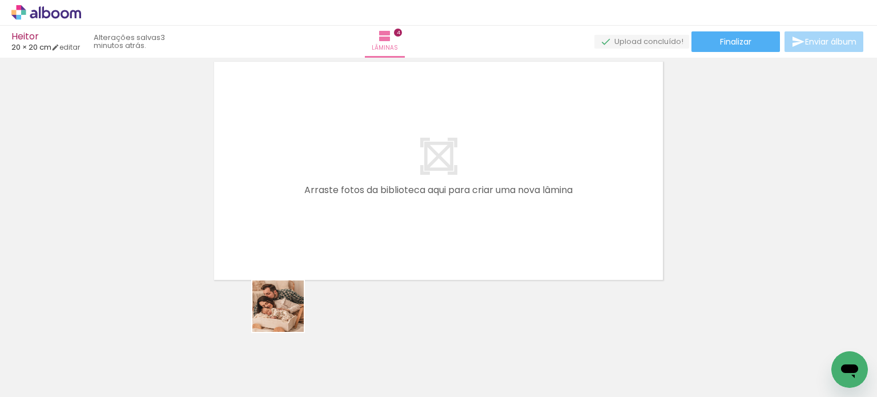
drag, startPoint x: 219, startPoint y: 381, endPoint x: 392, endPoint y: 234, distance: 227.2
click at [392, 234] on quentale-workspace at bounding box center [438, 198] width 877 height 397
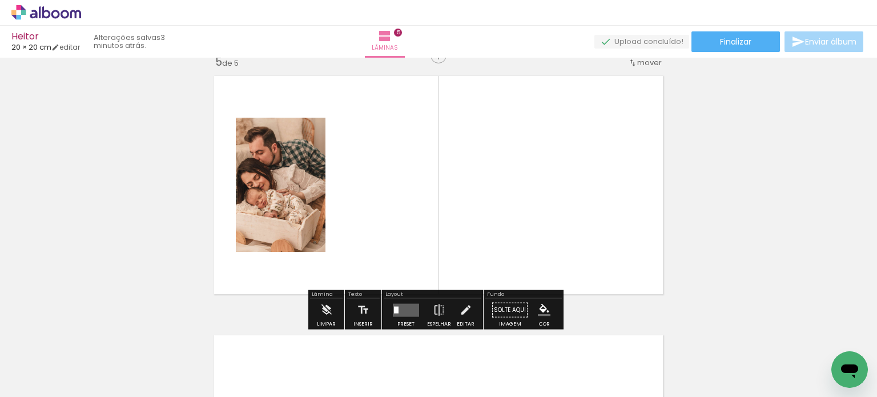
scroll to position [1051, 0]
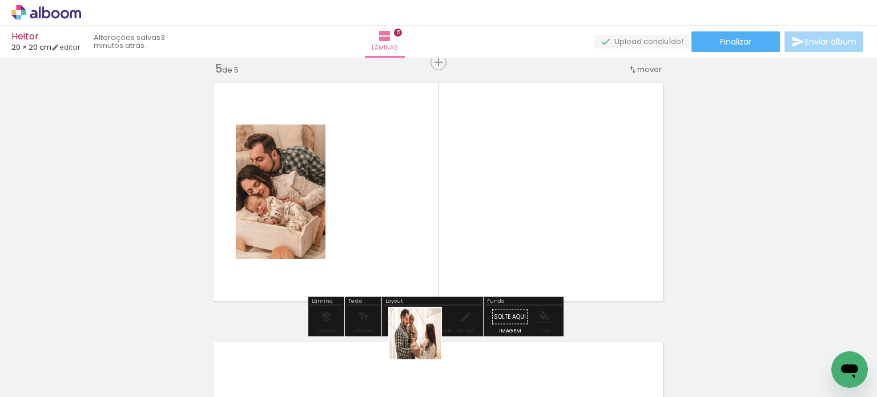
drag, startPoint x: 421, startPoint y: 360, endPoint x: 439, endPoint y: 257, distance: 104.3
click at [439, 257] on quentale-workspace at bounding box center [438, 198] width 877 height 397
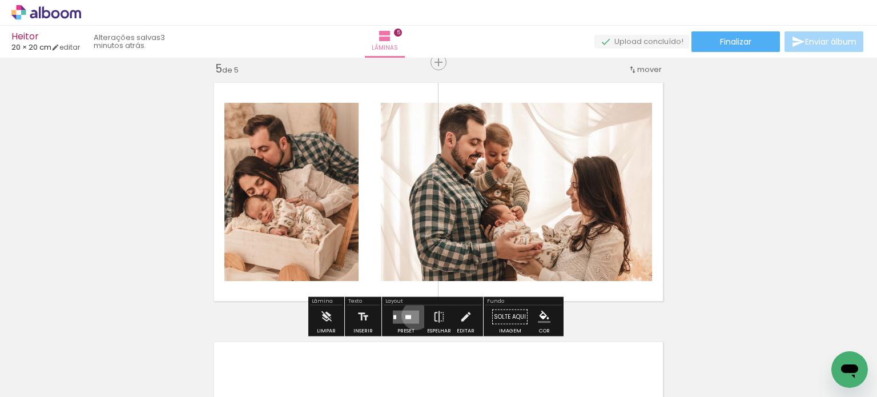
click at [413, 315] on quentale-layouter at bounding box center [406, 316] width 26 height 13
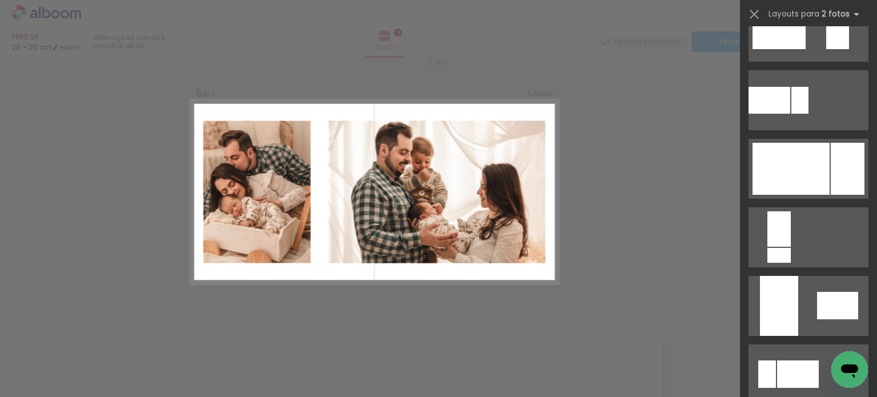
scroll to position [521, 0]
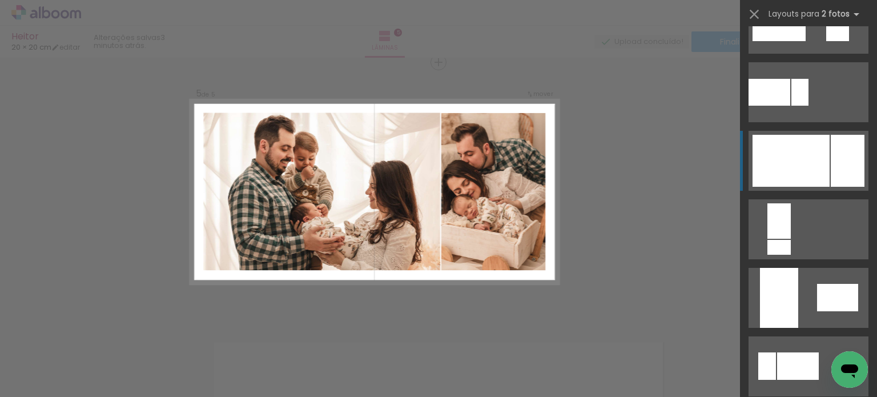
click at [840, 150] on div at bounding box center [848, 161] width 34 height 52
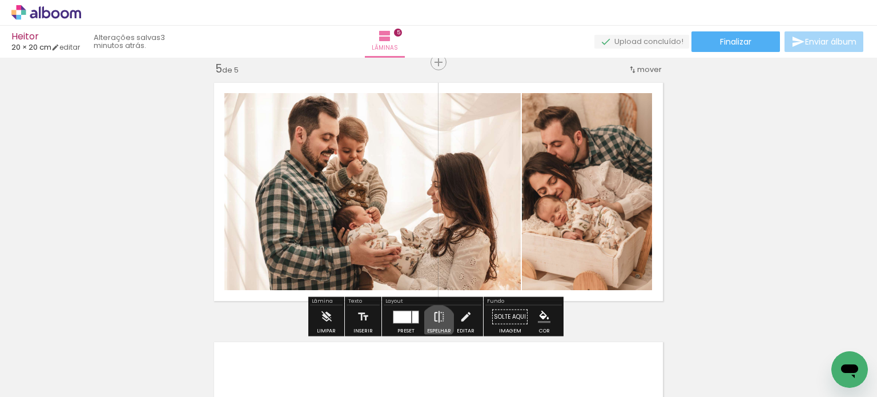
click at [436, 322] on iron-icon at bounding box center [439, 316] width 13 height 23
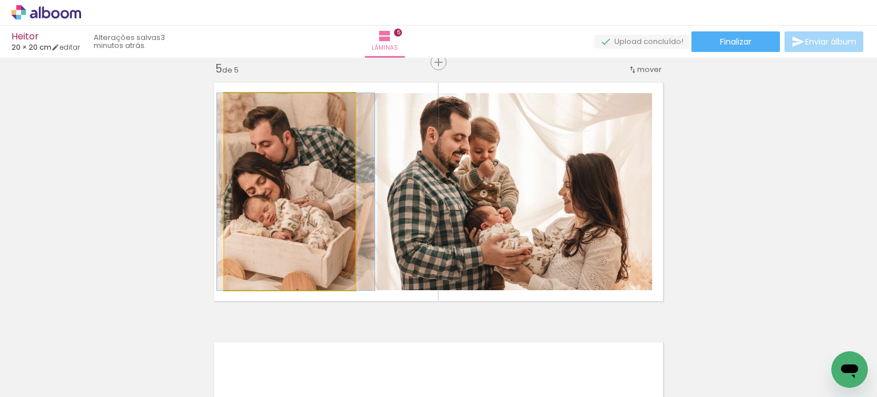
drag, startPoint x: 329, startPoint y: 189, endPoint x: 336, endPoint y: 188, distance: 6.4
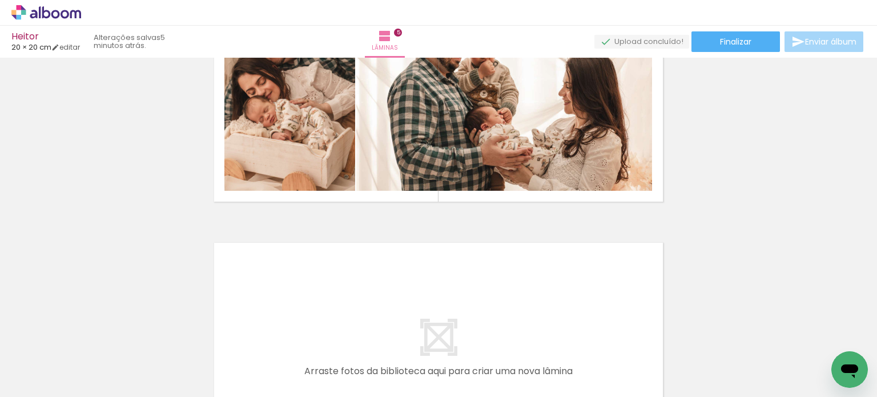
scroll to position [0, 701]
drag, startPoint x: 376, startPoint y: 371, endPoint x: 449, endPoint y: 300, distance: 101.8
click at [449, 300] on quentale-workspace at bounding box center [438, 198] width 877 height 397
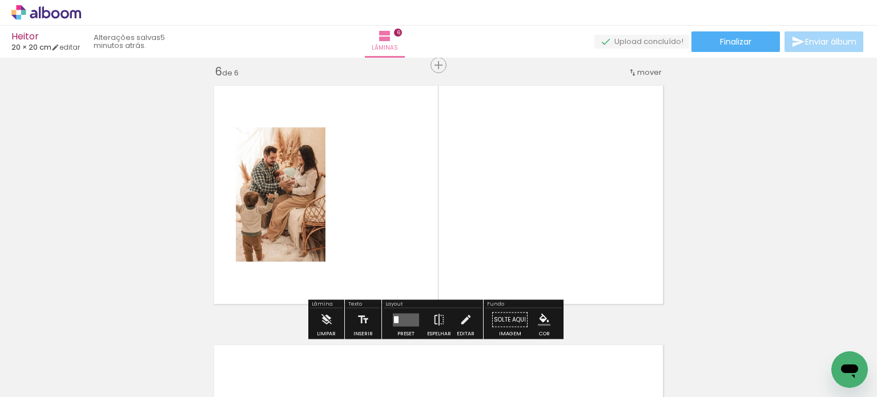
scroll to position [1310, 0]
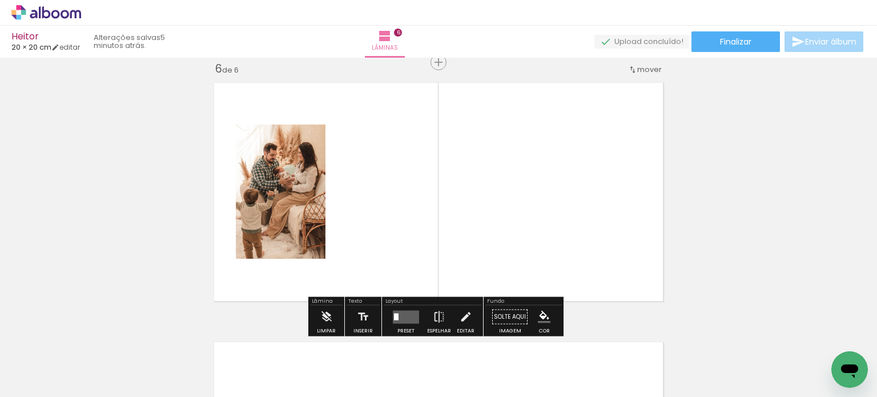
drag, startPoint x: 450, startPoint y: 352, endPoint x: 478, endPoint y: 250, distance: 106.5
click at [478, 250] on quentale-workspace at bounding box center [438, 198] width 877 height 397
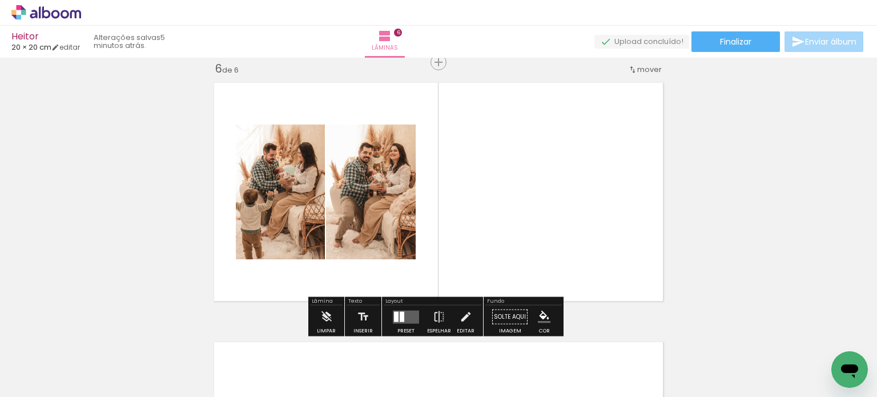
drag, startPoint x: 508, startPoint y: 367, endPoint x: 537, endPoint y: 242, distance: 128.9
click at [537, 242] on quentale-workspace at bounding box center [438, 198] width 877 height 397
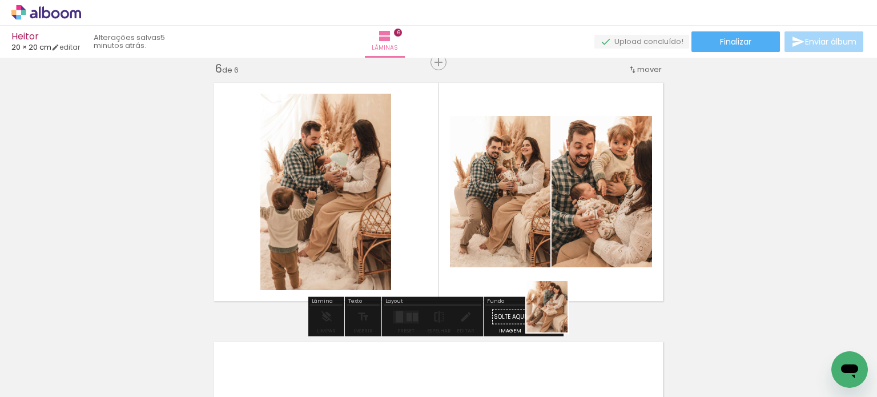
drag, startPoint x: 573, startPoint y: 367, endPoint x: 509, endPoint y: 231, distance: 150.5
click at [509, 231] on quentale-workspace at bounding box center [438, 198] width 877 height 397
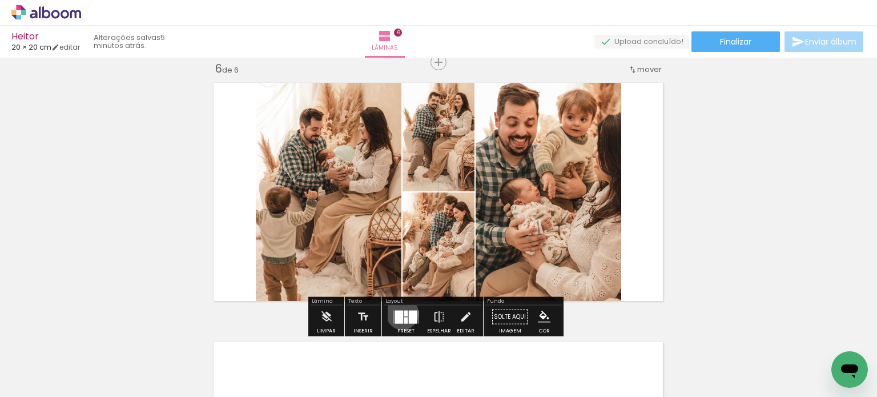
click at [400, 313] on div at bounding box center [399, 316] width 8 height 13
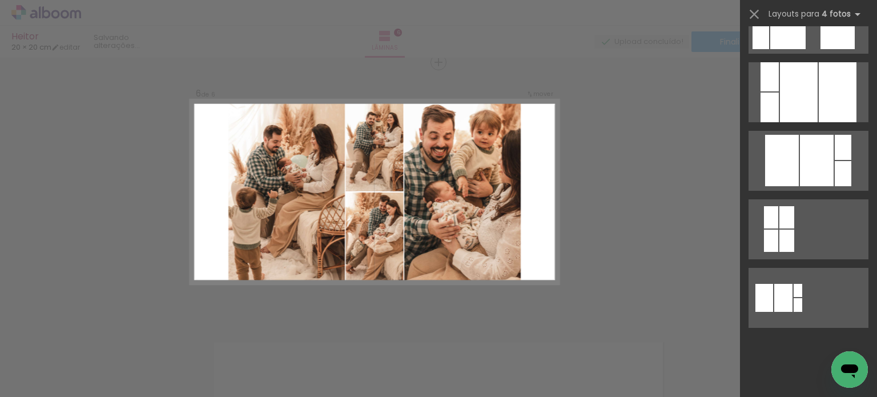
scroll to position [0, 0]
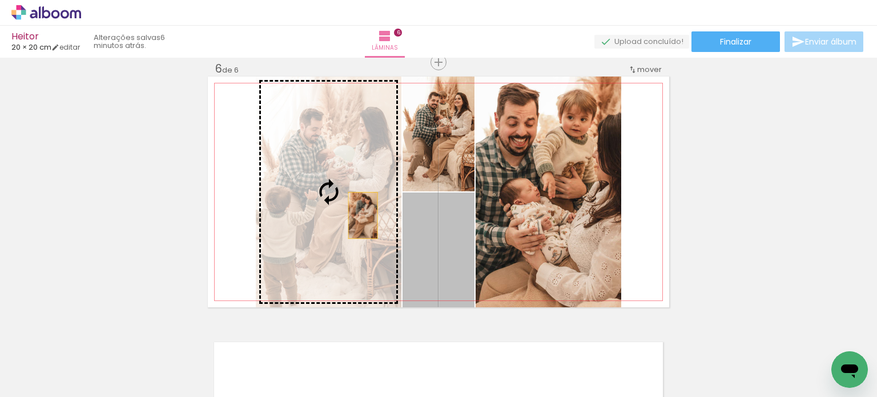
drag, startPoint x: 455, startPoint y: 251, endPoint x: 359, endPoint y: 215, distance: 103.0
click at [0, 0] on slot at bounding box center [0, 0] width 0 height 0
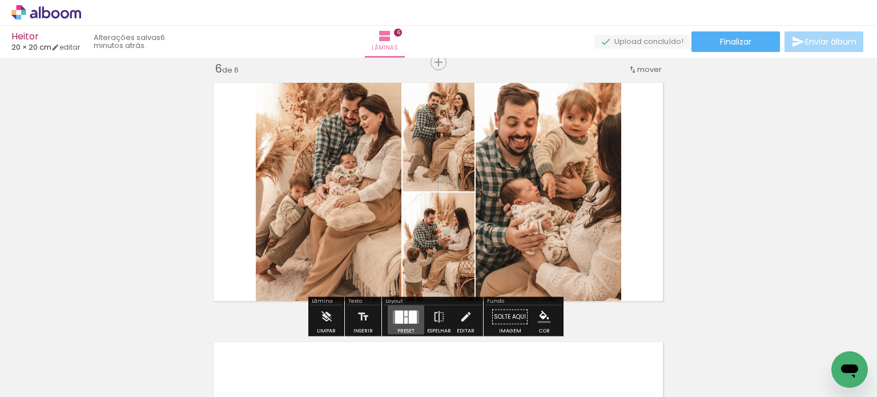
click at [409, 322] on div at bounding box center [413, 316] width 8 height 13
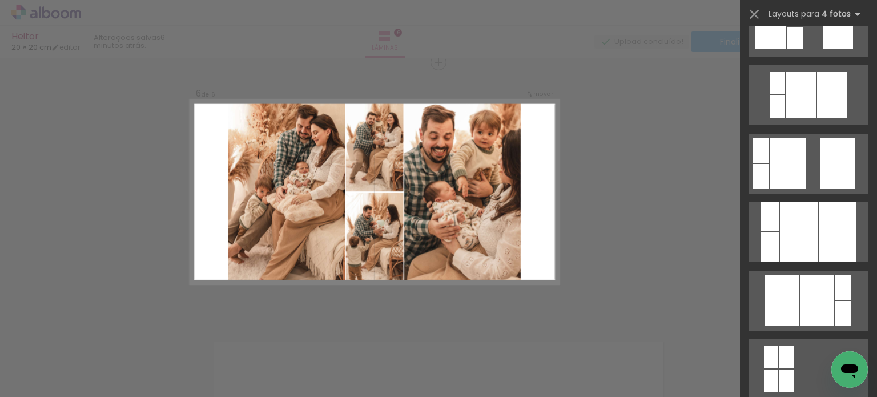
scroll to position [415, 0]
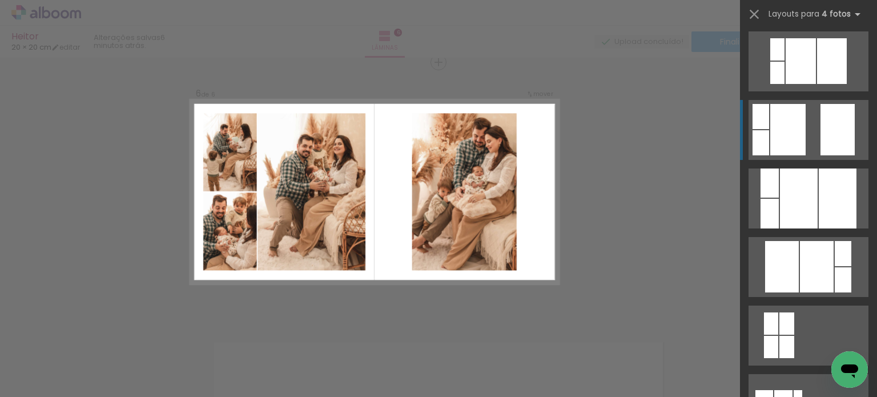
click at [823, 126] on div at bounding box center [837, 129] width 34 height 51
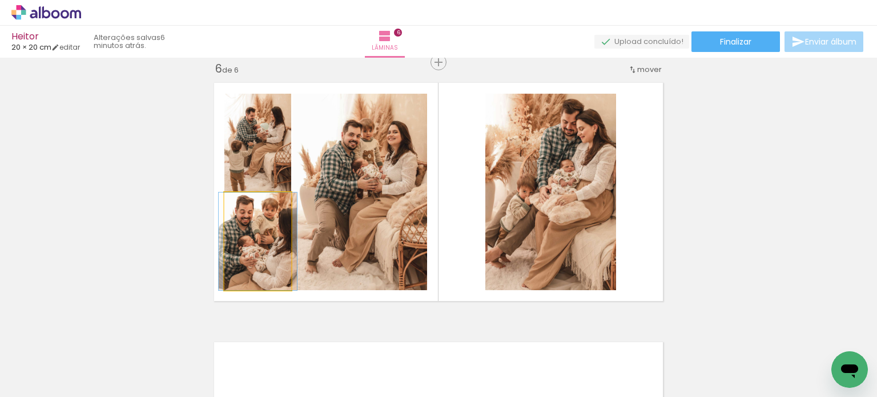
drag, startPoint x: 267, startPoint y: 262, endPoint x: 340, endPoint y: 231, distance: 78.8
click at [0, 0] on slot at bounding box center [0, 0] width 0 height 0
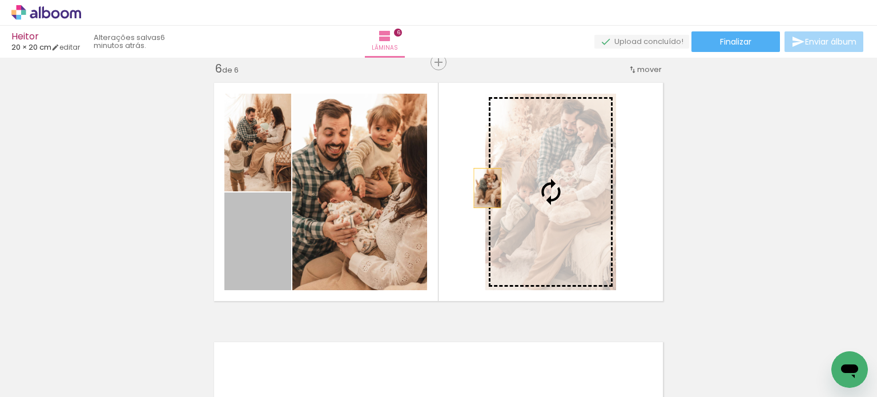
drag, startPoint x: 252, startPoint y: 249, endPoint x: 610, endPoint y: 184, distance: 363.9
click at [0, 0] on slot at bounding box center [0, 0] width 0 height 0
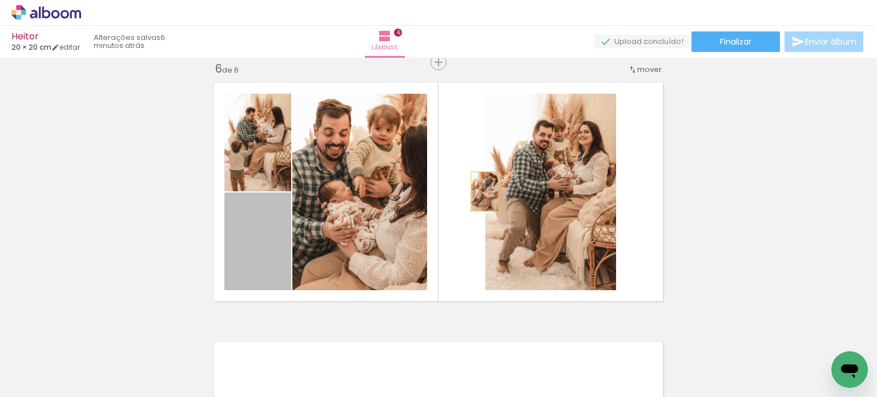
drag, startPoint x: 253, startPoint y: 255, endPoint x: 597, endPoint y: 175, distance: 352.8
click at [0, 0] on slot at bounding box center [0, 0] width 0 height 0
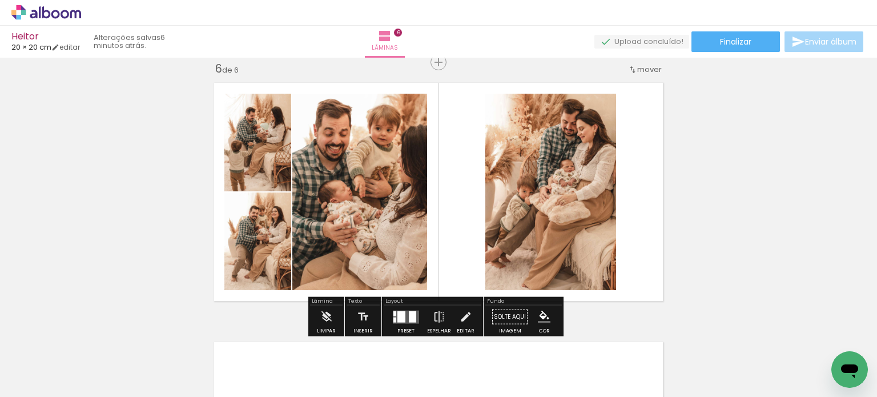
click at [539, 184] on quentale-photo at bounding box center [550, 192] width 131 height 196
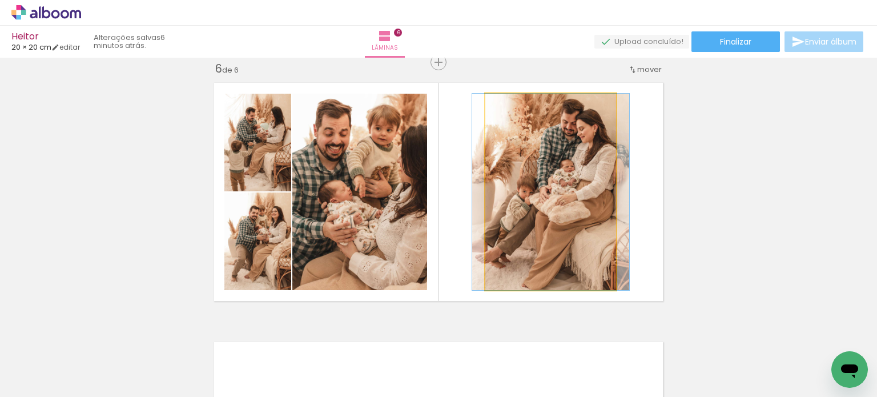
click at [539, 184] on quentale-photo at bounding box center [550, 192] width 131 height 196
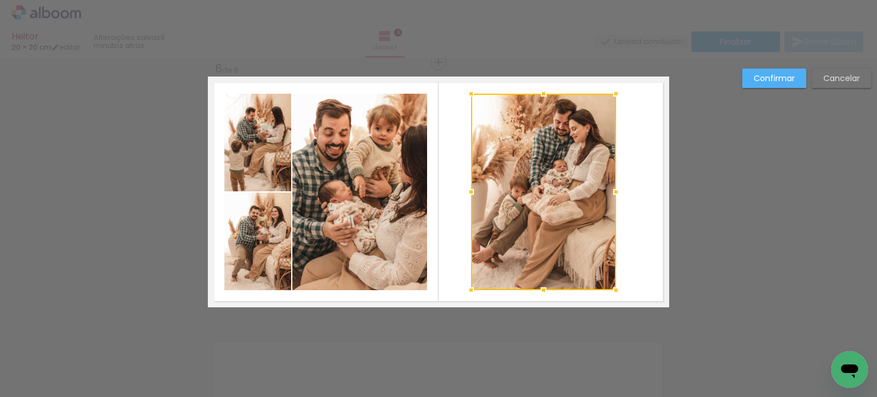
drag, startPoint x: 482, startPoint y: 192, endPoint x: 466, endPoint y: 194, distance: 15.5
click at [466, 194] on div at bounding box center [471, 191] width 23 height 23
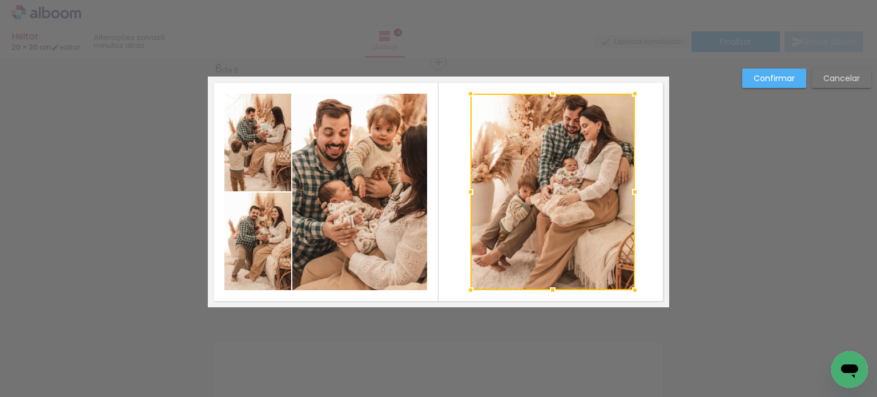
drag, startPoint x: 617, startPoint y: 189, endPoint x: 635, endPoint y: 190, distance: 18.3
click at [635, 190] on div at bounding box center [634, 191] width 23 height 23
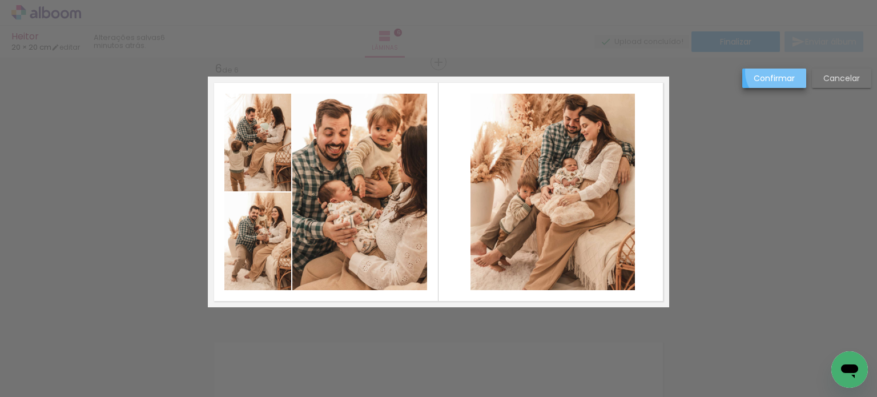
click at [778, 72] on paper-button "Confirmar" at bounding box center [774, 78] width 64 height 19
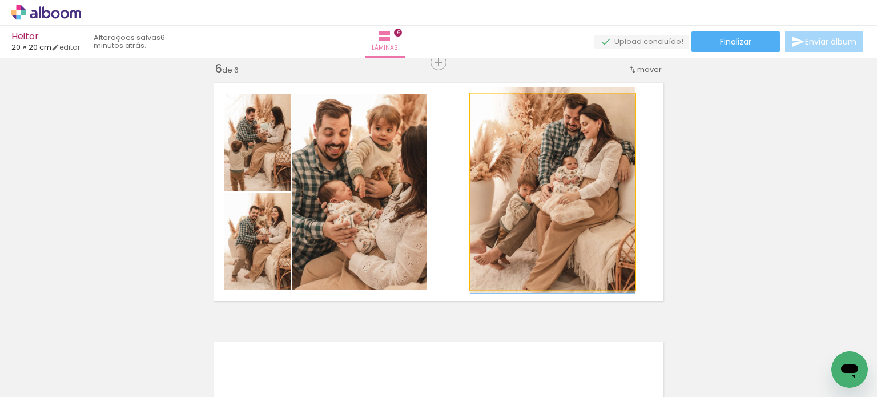
drag, startPoint x: 583, startPoint y: 175, endPoint x: 591, endPoint y: 173, distance: 8.2
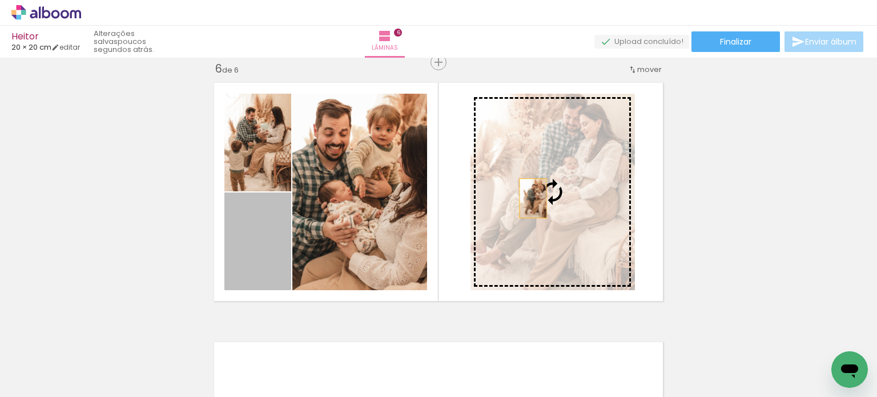
drag, startPoint x: 246, startPoint y: 267, endPoint x: 540, endPoint y: 200, distance: 302.1
click at [0, 0] on slot at bounding box center [0, 0] width 0 height 0
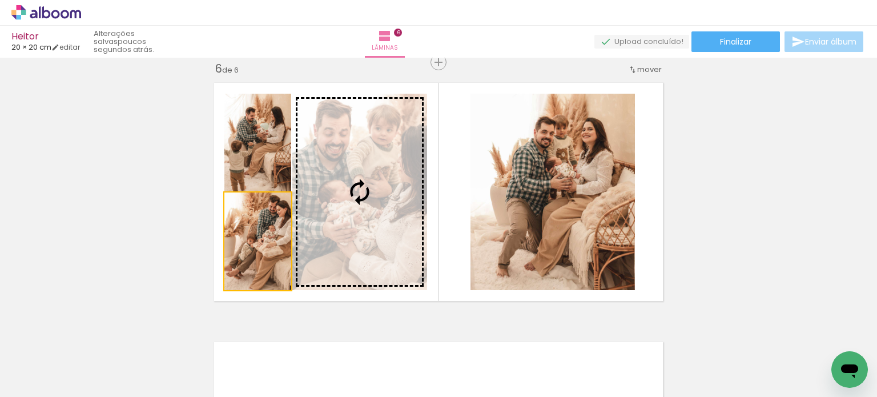
drag, startPoint x: 250, startPoint y: 252, endPoint x: 569, endPoint y: 207, distance: 322.3
click at [0, 0] on slot at bounding box center [0, 0] width 0 height 0
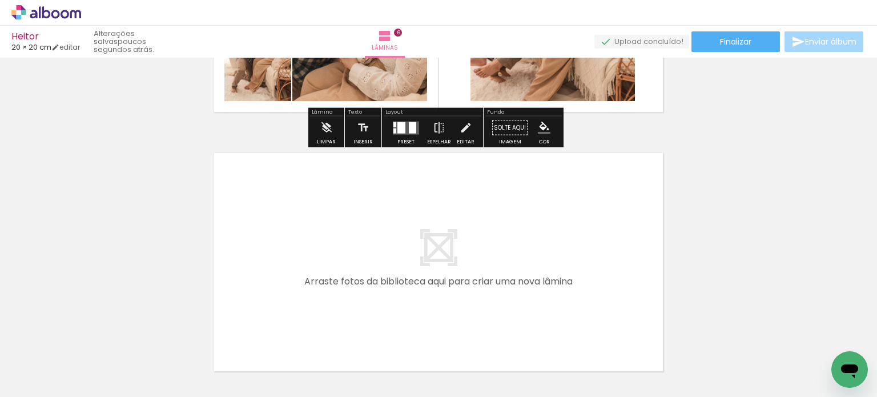
scroll to position [1591, 0]
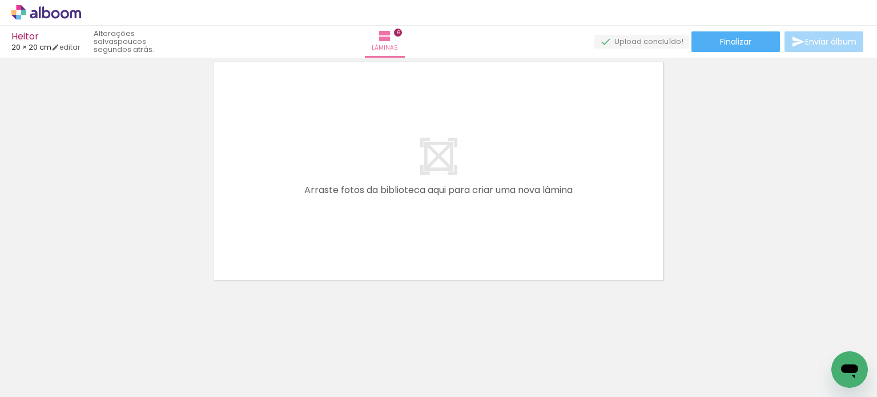
drag, startPoint x: 634, startPoint y: 364, endPoint x: 561, endPoint y: 175, distance: 202.9
click at [561, 175] on quentale-workspace at bounding box center [438, 198] width 877 height 397
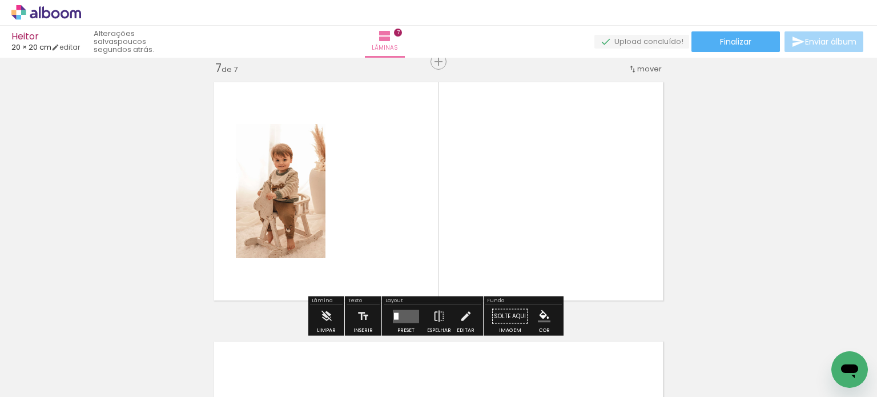
scroll to position [1570, 0]
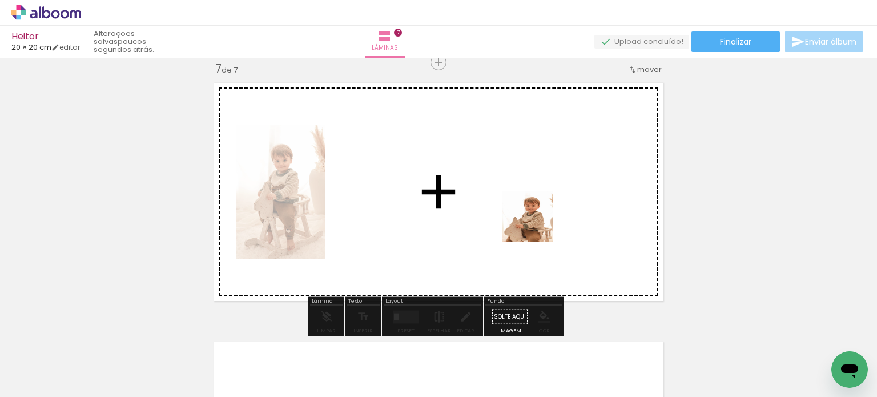
drag, startPoint x: 702, startPoint y: 379, endPoint x: 533, endPoint y: 223, distance: 230.3
click at [533, 223] on quentale-workspace at bounding box center [438, 198] width 877 height 397
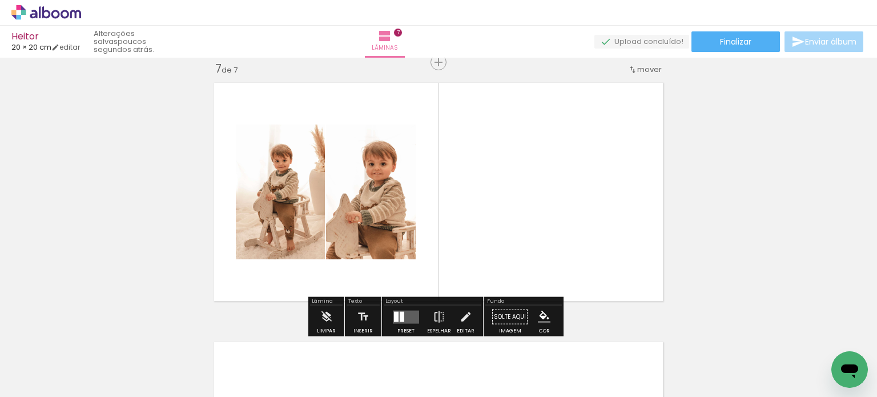
drag, startPoint x: 750, startPoint y: 349, endPoint x: 536, endPoint y: 204, distance: 258.9
click at [536, 204] on quentale-workspace at bounding box center [438, 198] width 877 height 397
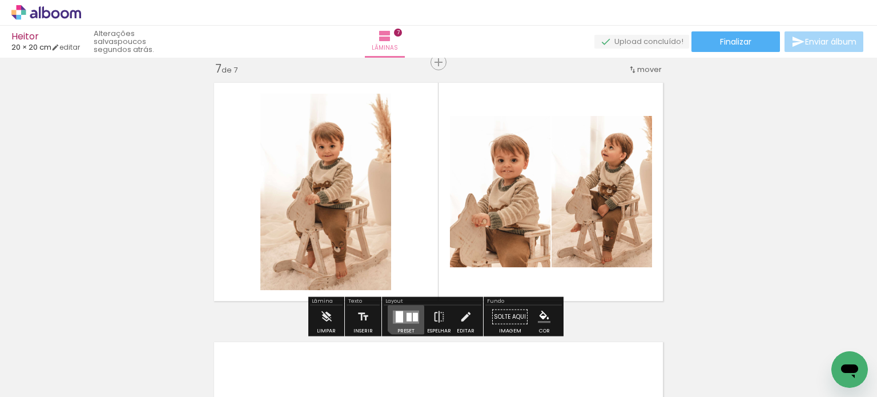
click at [407, 311] on quentale-layouter at bounding box center [406, 316] width 26 height 13
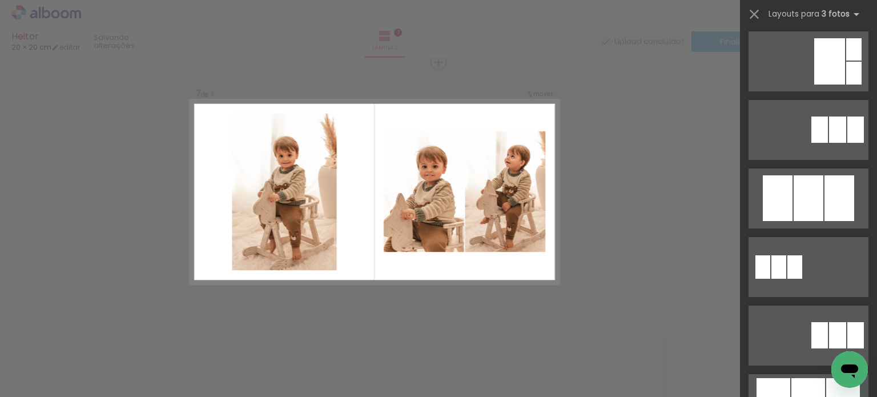
scroll to position [0, 0]
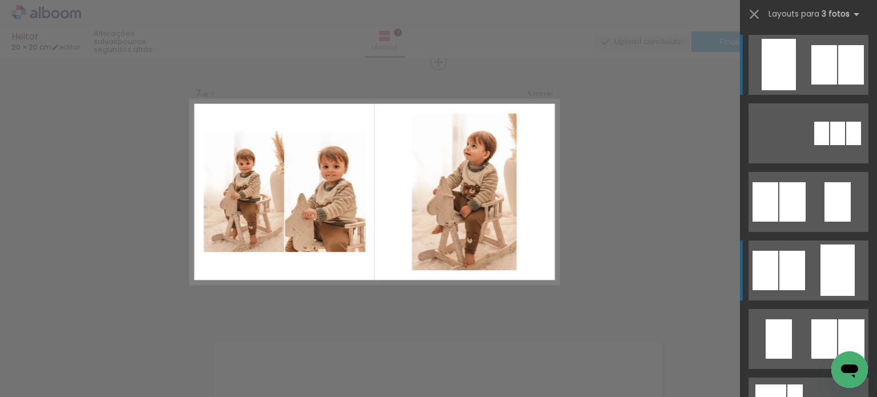
click at [810, 277] on quentale-layouter at bounding box center [809, 270] width 120 height 60
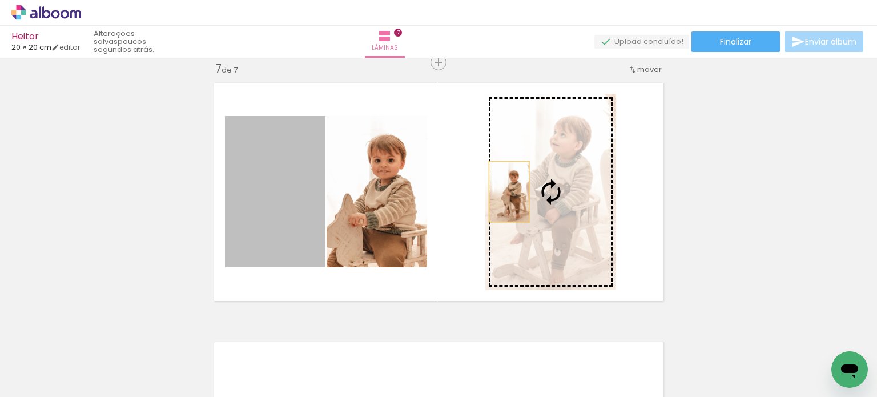
drag, startPoint x: 266, startPoint y: 203, endPoint x: 508, endPoint y: 191, distance: 241.8
click at [0, 0] on slot at bounding box center [0, 0] width 0 height 0
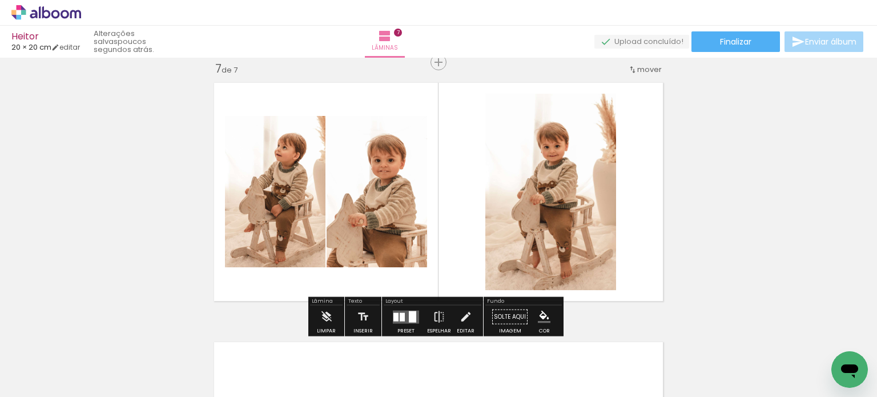
click at [545, 200] on quentale-photo at bounding box center [550, 192] width 131 height 196
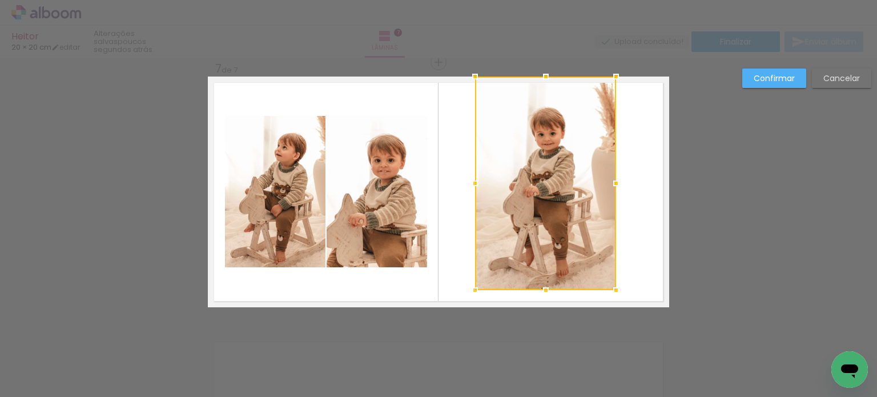
drag, startPoint x: 480, startPoint y: 93, endPoint x: 468, endPoint y: 81, distance: 17.0
click at [468, 81] on div at bounding box center [475, 76] width 23 height 23
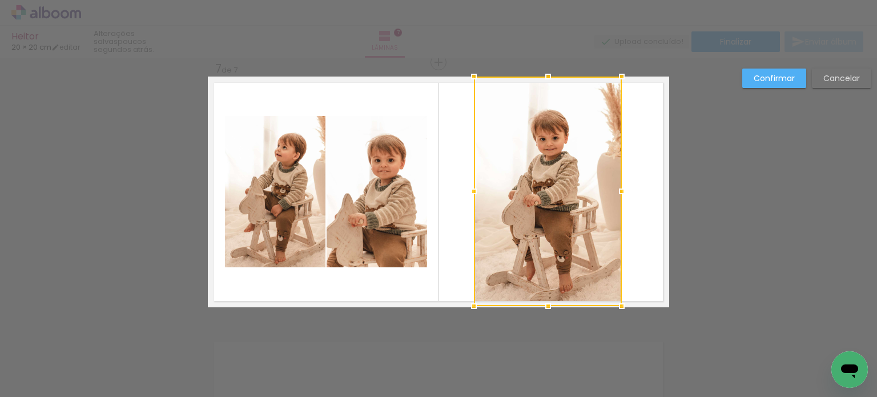
drag, startPoint x: 614, startPoint y: 290, endPoint x: 621, endPoint y: 299, distance: 11.0
click at [621, 299] on div at bounding box center [621, 306] width 23 height 23
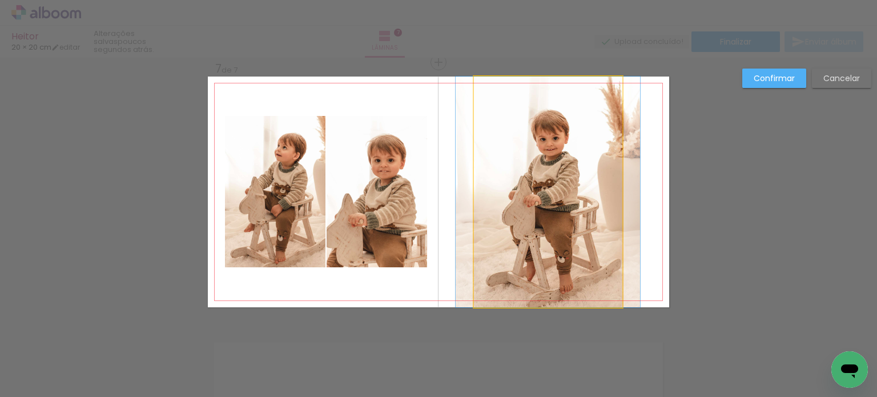
click at [604, 206] on quentale-photo at bounding box center [548, 192] width 148 height 231
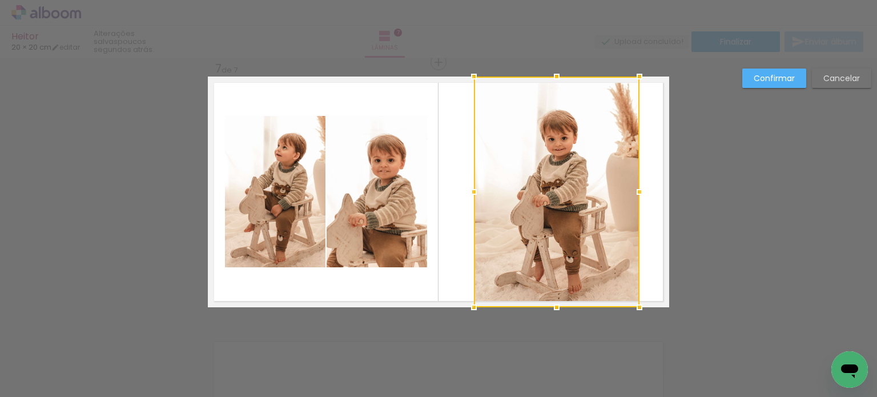
drag, startPoint x: 617, startPoint y: 191, endPoint x: 633, endPoint y: 191, distance: 16.6
click at [633, 191] on div at bounding box center [639, 191] width 23 height 23
click at [551, 187] on div at bounding box center [557, 192] width 166 height 231
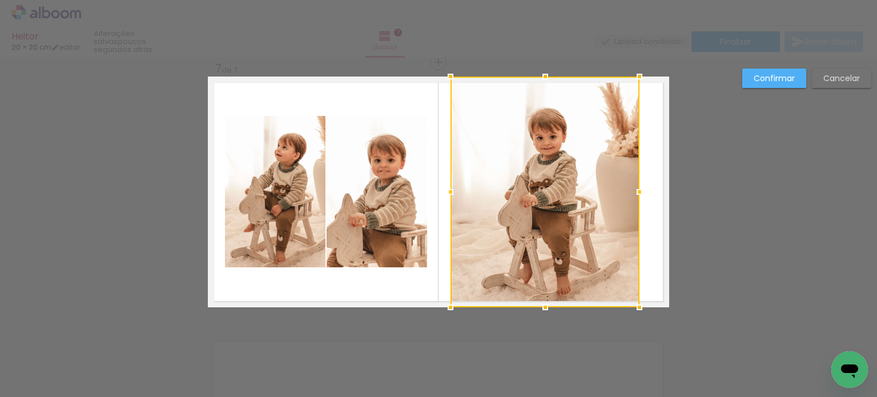
drag, startPoint x: 469, startPoint y: 190, endPoint x: 445, endPoint y: 190, distance: 23.4
click at [445, 190] on div at bounding box center [450, 191] width 23 height 23
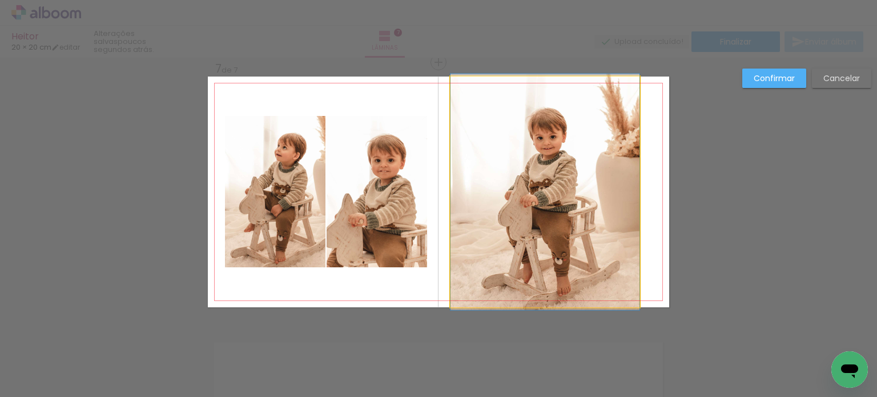
click at [628, 191] on quentale-photo at bounding box center [544, 192] width 189 height 231
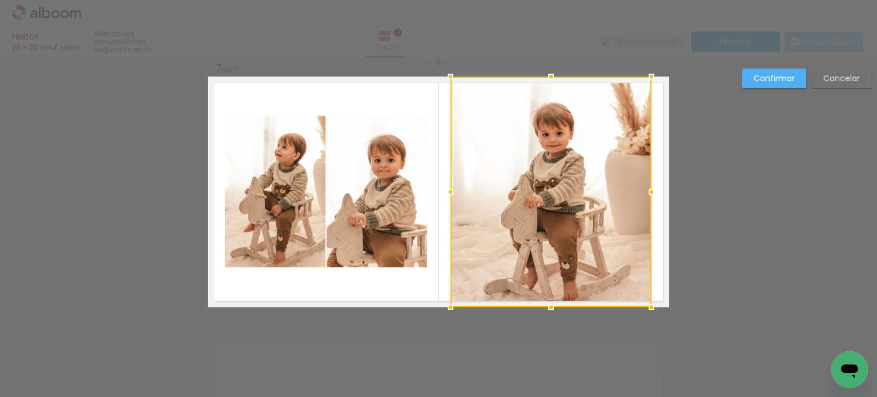
drag, startPoint x: 636, startPoint y: 193, endPoint x: 649, endPoint y: 194, distance: 12.6
click at [649, 194] on div at bounding box center [651, 191] width 23 height 23
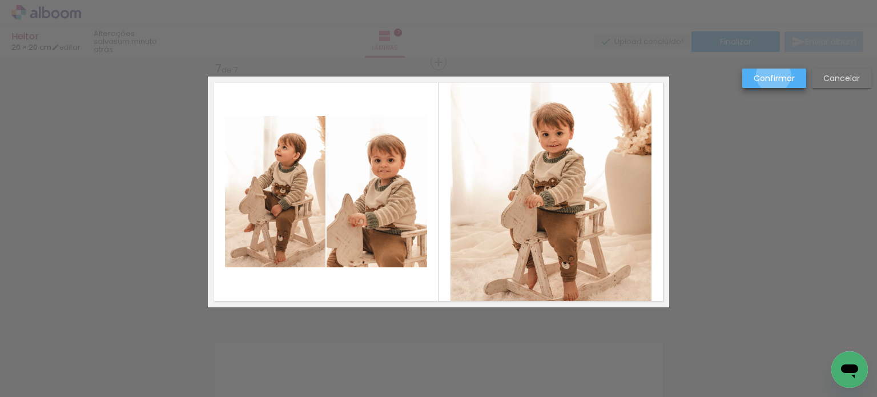
click at [0, 0] on slot "Confirmar" at bounding box center [0, 0] width 0 height 0
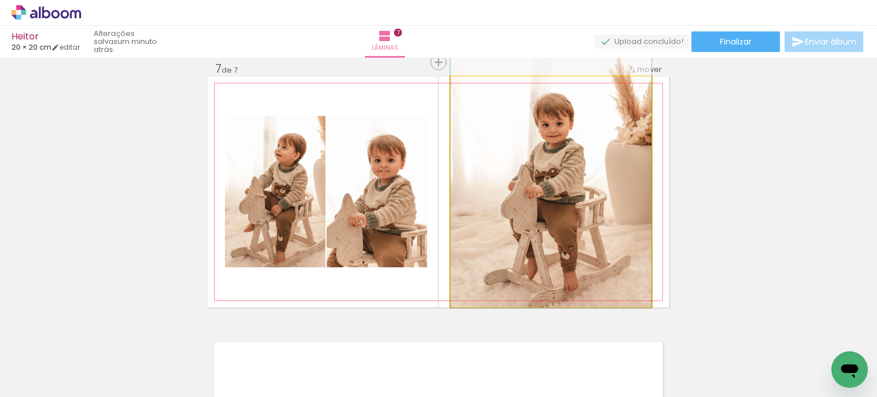
drag, startPoint x: 538, startPoint y: 176, endPoint x: 537, endPoint y: 166, distance: 9.8
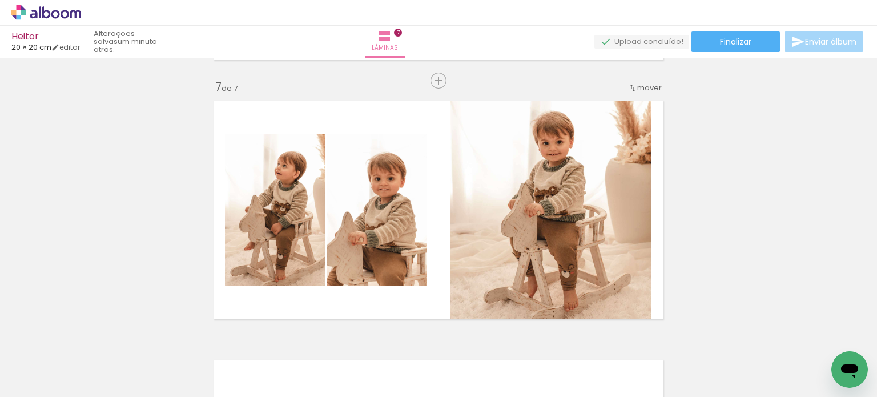
scroll to position [1555, 0]
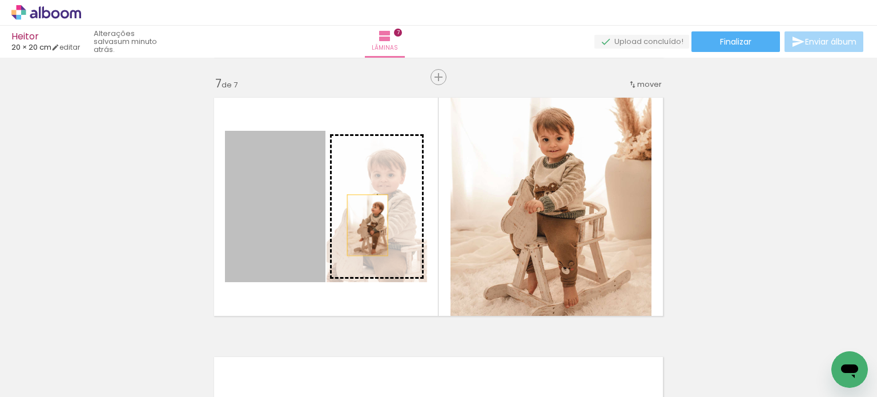
drag, startPoint x: 268, startPoint y: 228, endPoint x: 374, endPoint y: 227, distance: 105.6
click at [0, 0] on slot at bounding box center [0, 0] width 0 height 0
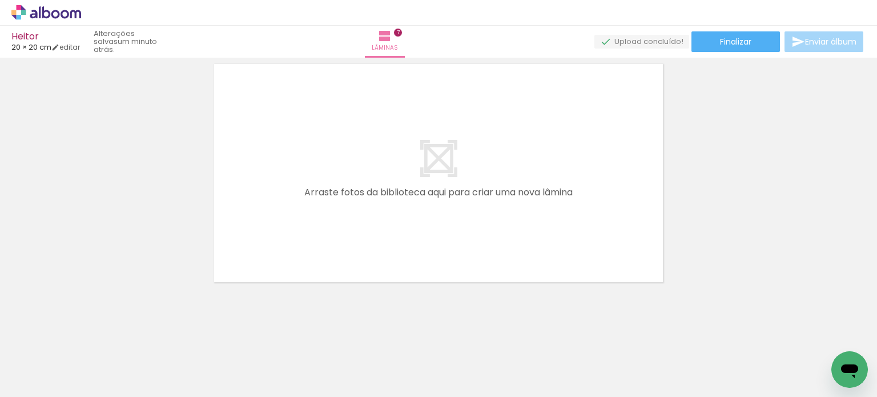
scroll to position [0, 1197]
drag, startPoint x: 321, startPoint y: 361, endPoint x: 423, endPoint y: 183, distance: 205.6
click at [423, 183] on quentale-workspace at bounding box center [438, 198] width 877 height 397
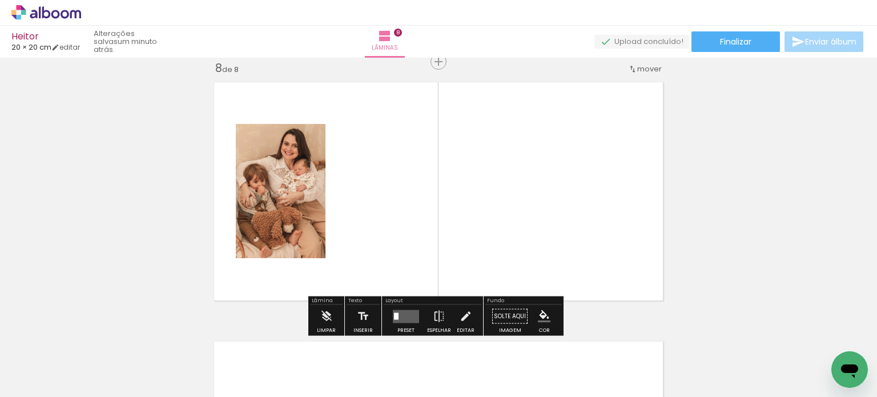
scroll to position [1829, 0]
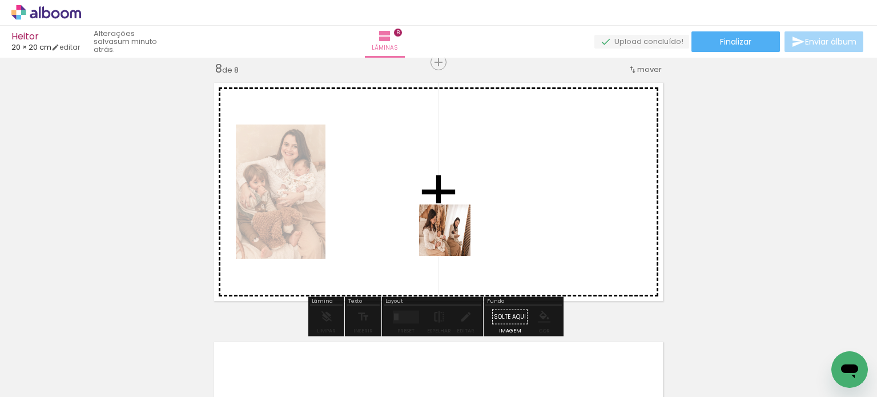
drag, startPoint x: 409, startPoint y: 358, endPoint x: 461, endPoint y: 224, distance: 143.9
click at [461, 224] on quentale-workspace at bounding box center [438, 198] width 877 height 397
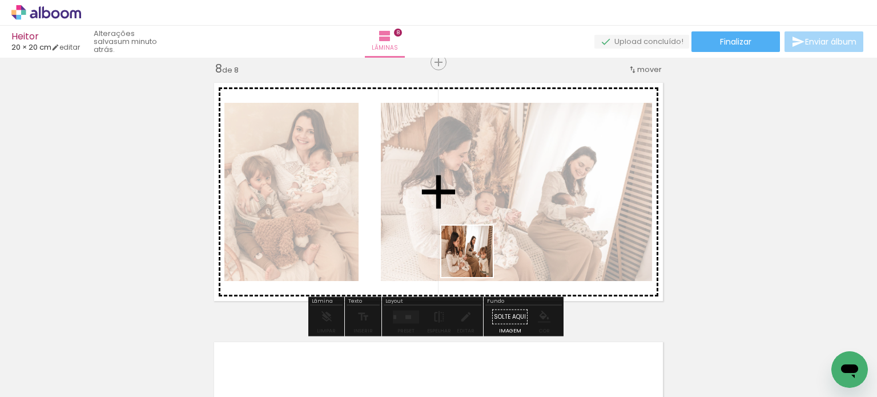
drag, startPoint x: 464, startPoint y: 359, endPoint x: 476, endPoint y: 242, distance: 117.7
click at [476, 242] on quentale-workspace at bounding box center [438, 198] width 877 height 397
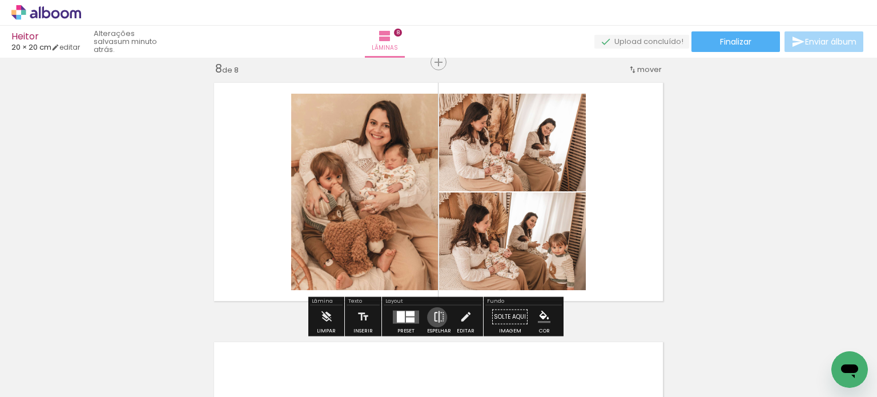
click at [434, 317] on iron-icon at bounding box center [439, 316] width 13 height 23
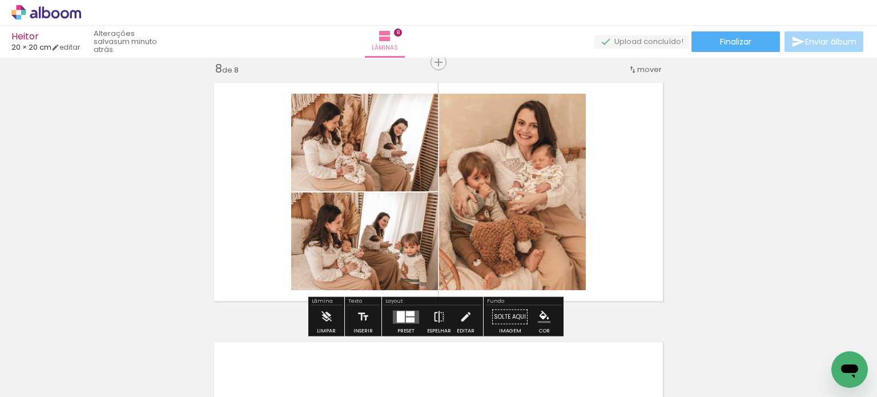
click at [434, 317] on iron-icon at bounding box center [439, 316] width 13 height 23
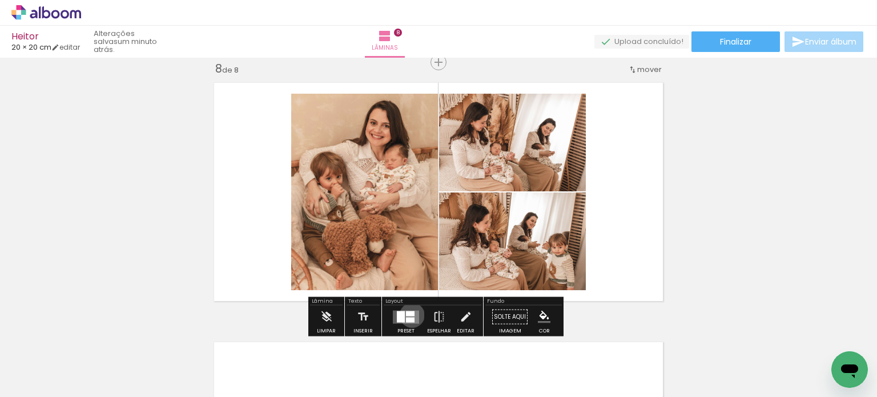
click at [409, 315] on div at bounding box center [410, 313] width 9 height 5
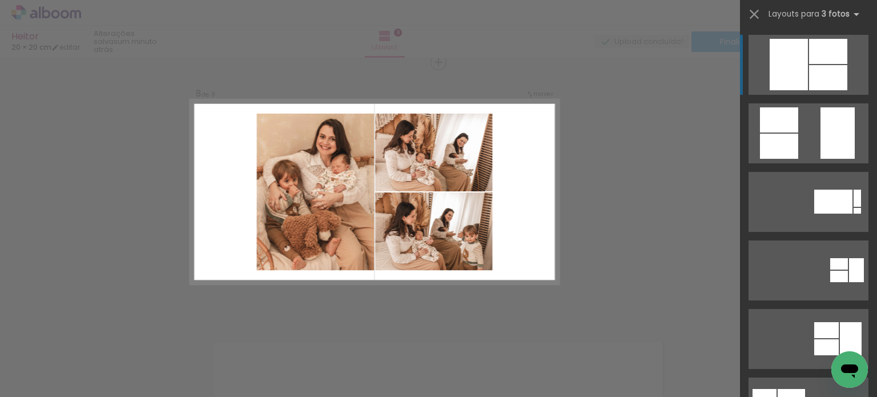
scroll to position [324, 0]
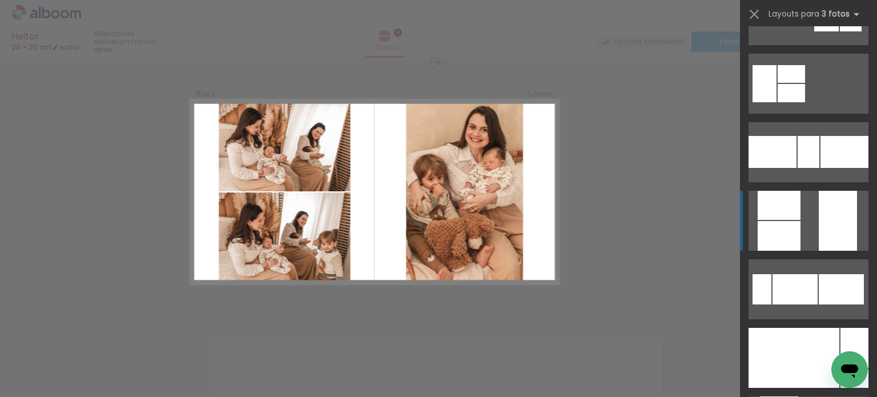
click at [812, 223] on quentale-layouter at bounding box center [809, 221] width 120 height 60
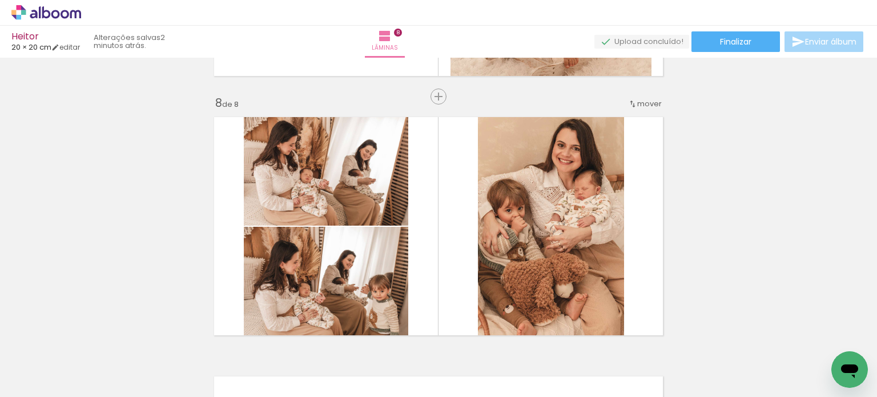
scroll to position [1847, 0]
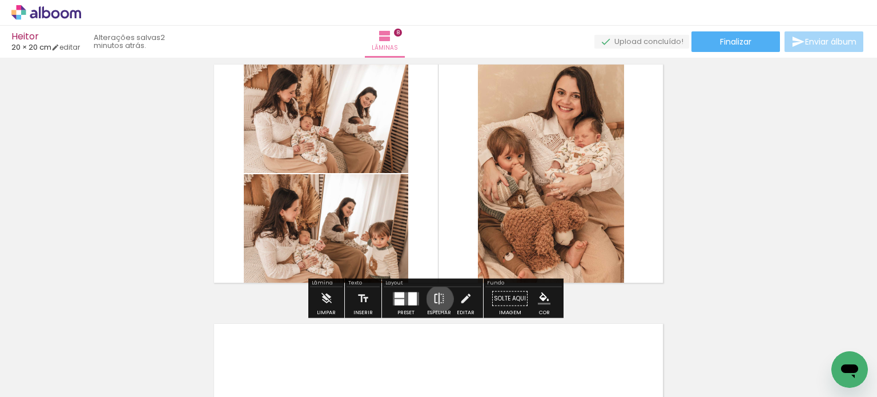
click at [437, 299] on iron-icon at bounding box center [439, 298] width 13 height 23
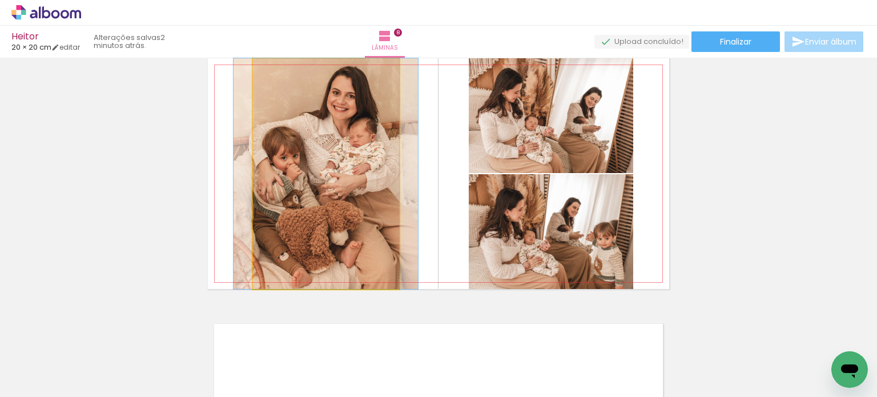
click at [279, 167] on quentale-photo at bounding box center [326, 173] width 146 height 231
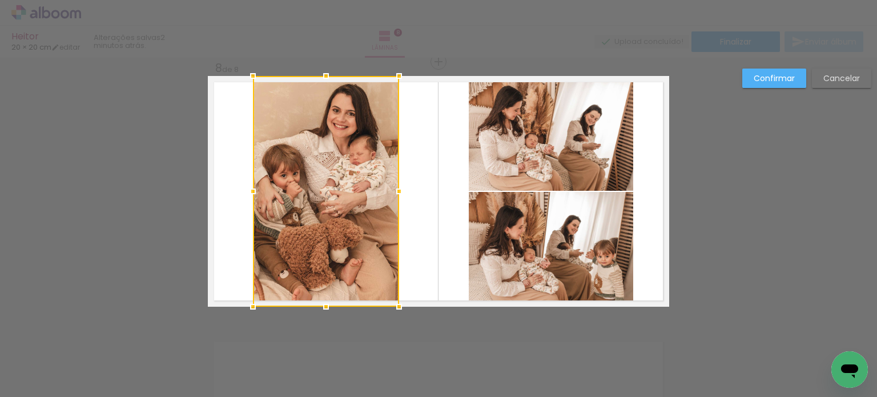
scroll to position [1829, 0]
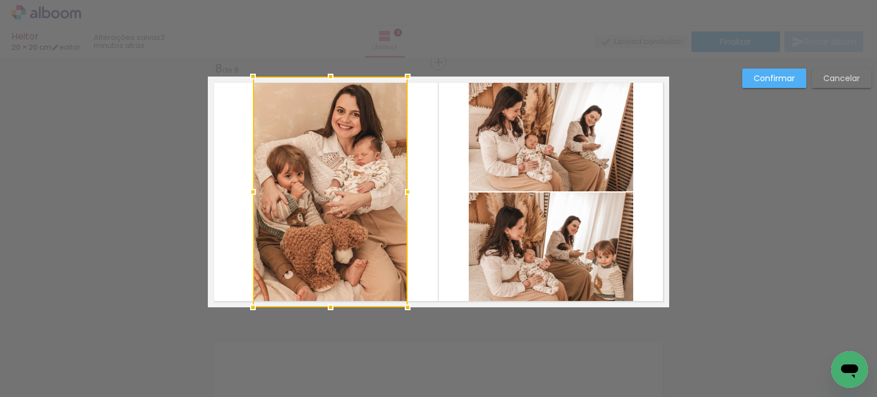
drag, startPoint x: 395, startPoint y: 190, endPoint x: 404, endPoint y: 192, distance: 8.9
click at [404, 192] on div at bounding box center [407, 191] width 23 height 23
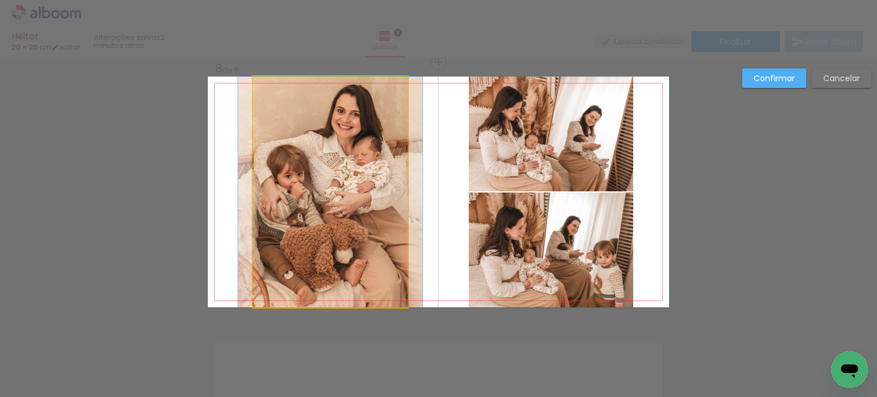
click at [283, 180] on quentale-photo at bounding box center [330, 192] width 155 height 231
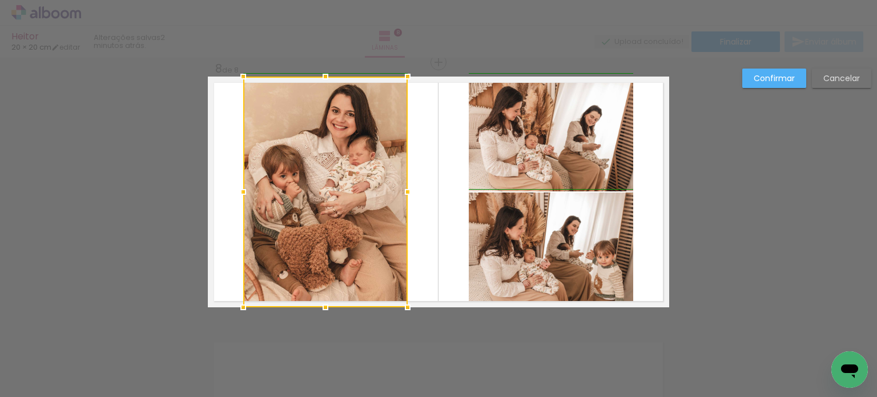
drag, startPoint x: 248, startPoint y: 191, endPoint x: 238, endPoint y: 192, distance: 10.9
click at [238, 192] on div at bounding box center [243, 191] width 23 height 23
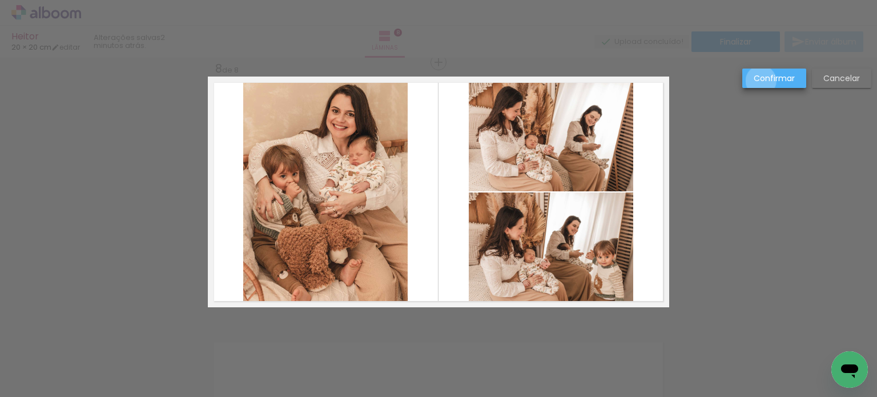
click at [0, 0] on slot "Confirmar" at bounding box center [0, 0] width 0 height 0
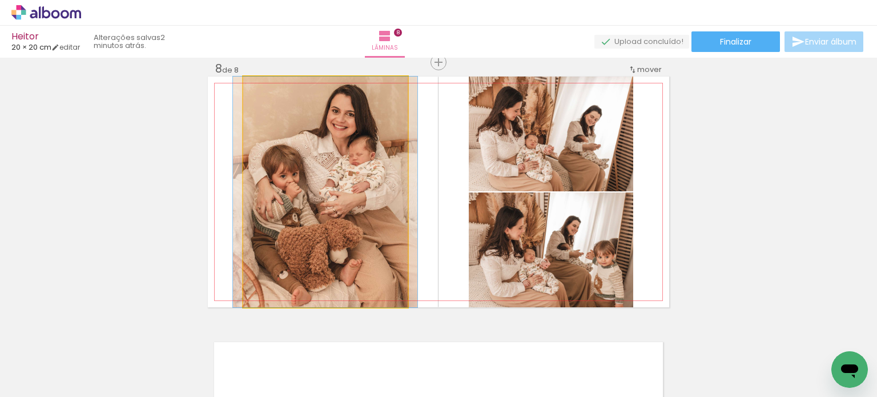
drag, startPoint x: 328, startPoint y: 190, endPoint x: 327, endPoint y: 196, distance: 6.3
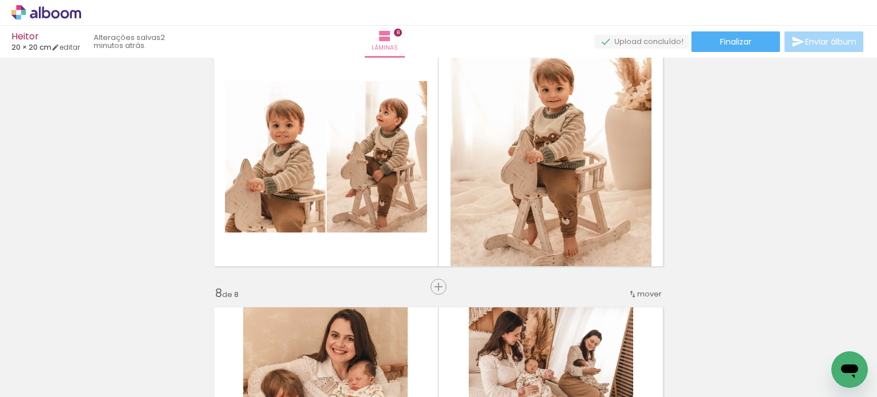
scroll to position [1608, 0]
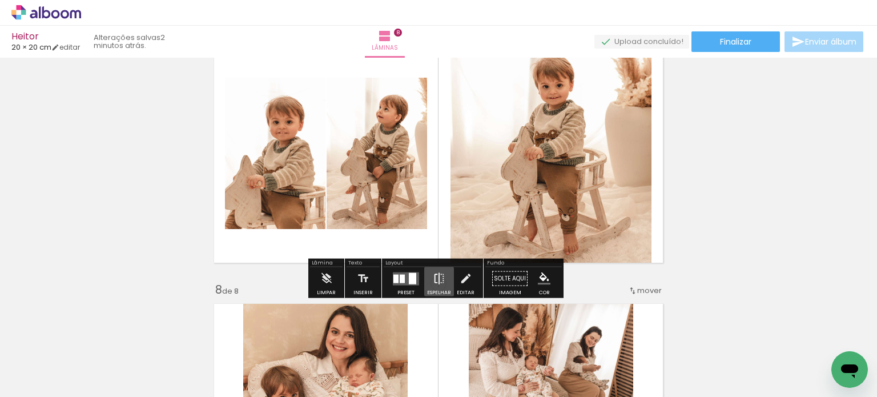
click at [433, 278] on iron-icon at bounding box center [439, 278] width 13 height 23
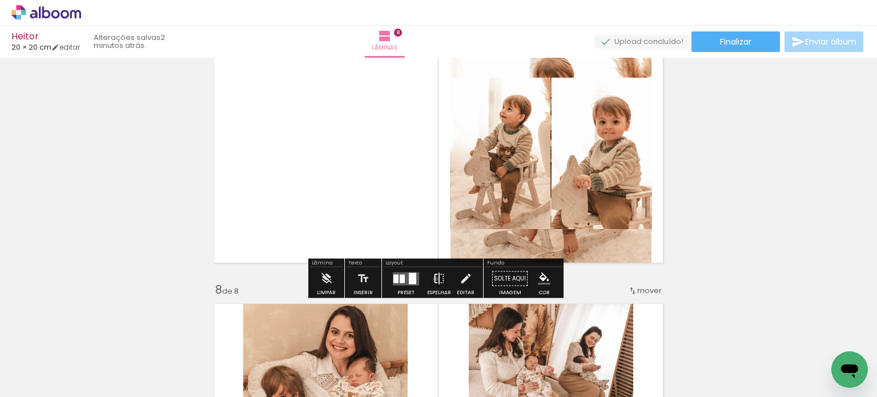
click at [433, 278] on iron-icon at bounding box center [439, 278] width 13 height 23
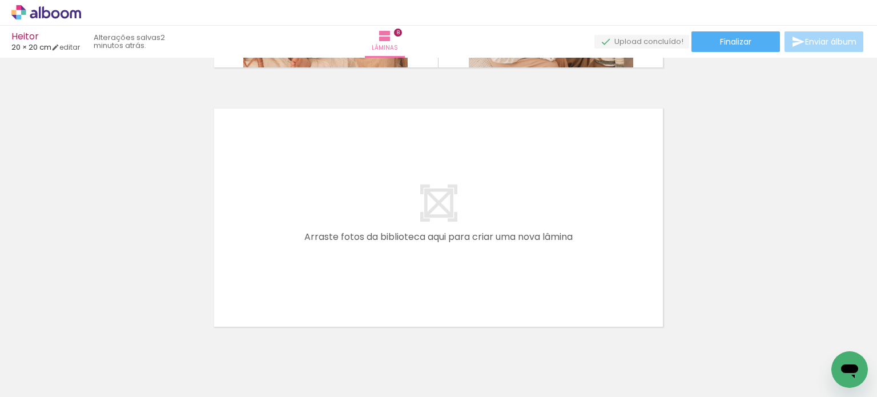
scroll to position [2109, 0]
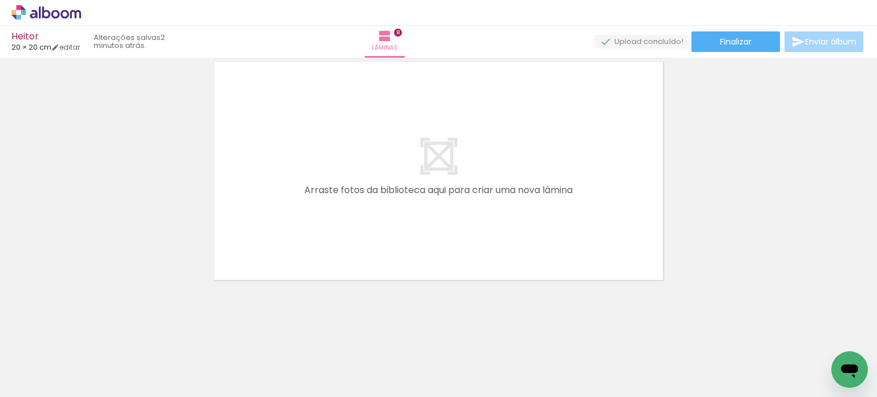
drag, startPoint x: 520, startPoint y: 363, endPoint x: 535, endPoint y: 262, distance: 101.7
click at [535, 262] on quentale-workspace at bounding box center [438, 198] width 877 height 397
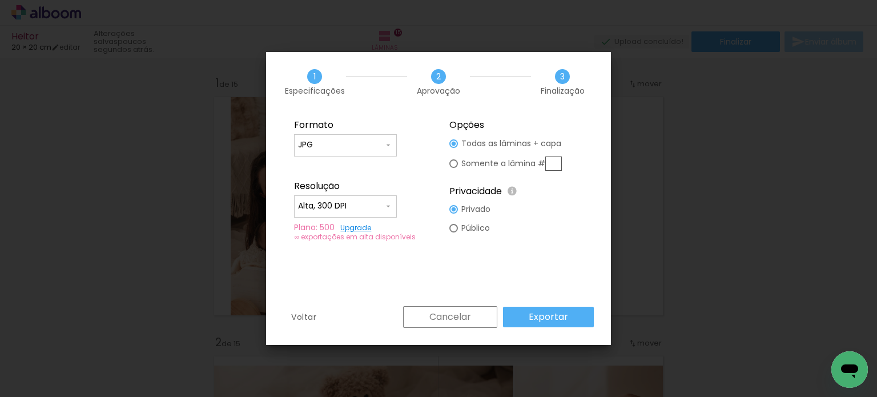
scroll to position [598, 0]
click at [0, 0] on slot "Exportar" at bounding box center [0, 0] width 0 height 0
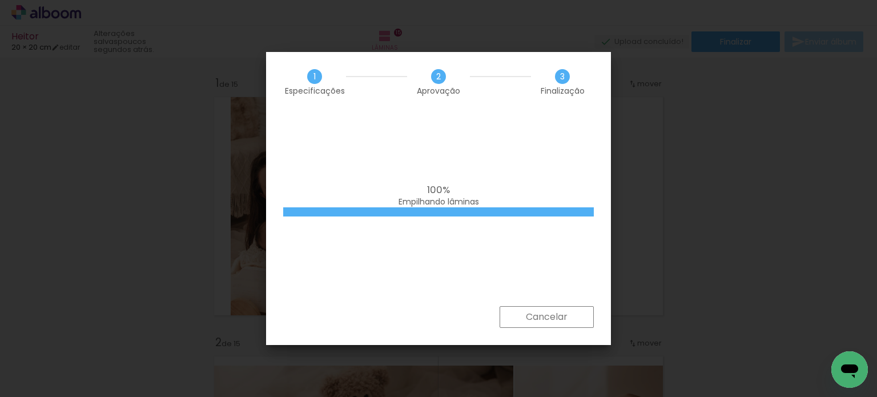
scroll to position [598, 0]
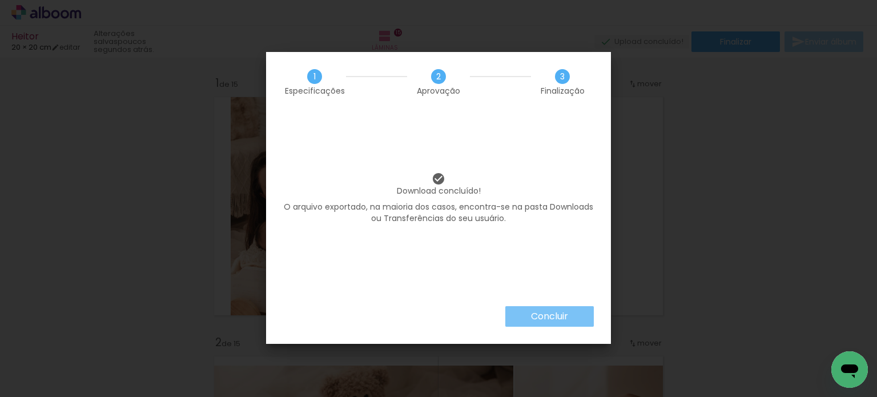
click at [0, 0] on slot "Concluir" at bounding box center [0, 0] width 0 height 0
